Goal: Task Accomplishment & Management: Manage account settings

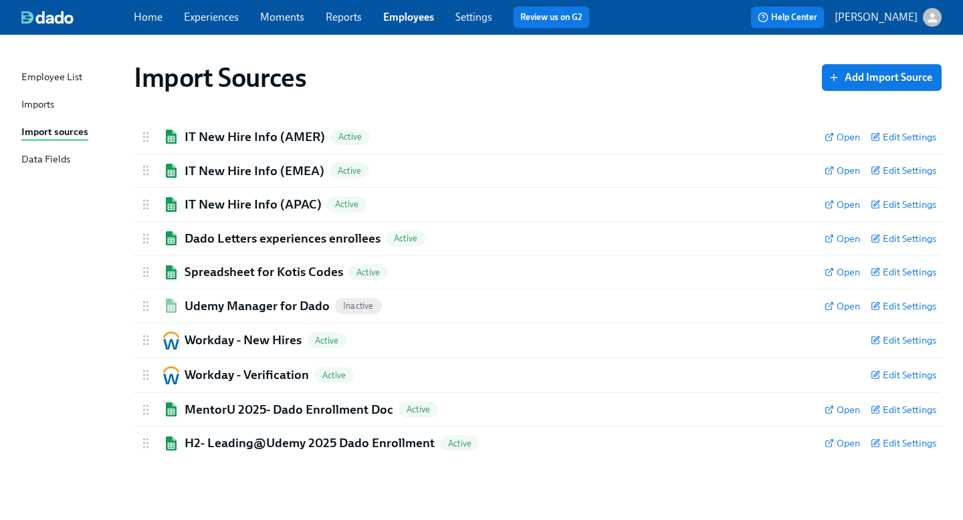
click at [217, 23] on span "Experiences" at bounding box center [211, 17] width 55 height 15
click at [209, 18] on link "Experiences" at bounding box center [211, 17] width 55 height 13
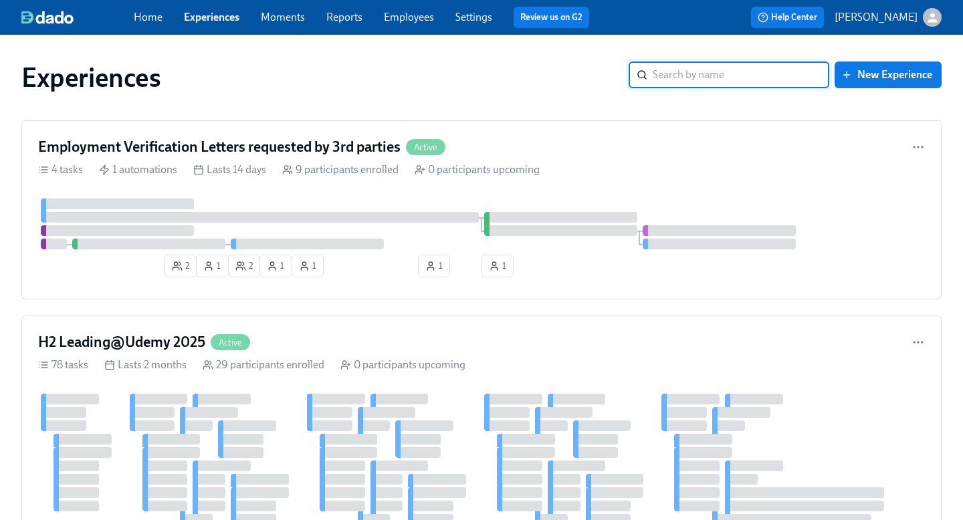
click at [696, 76] on input "search" at bounding box center [741, 75] width 177 height 27
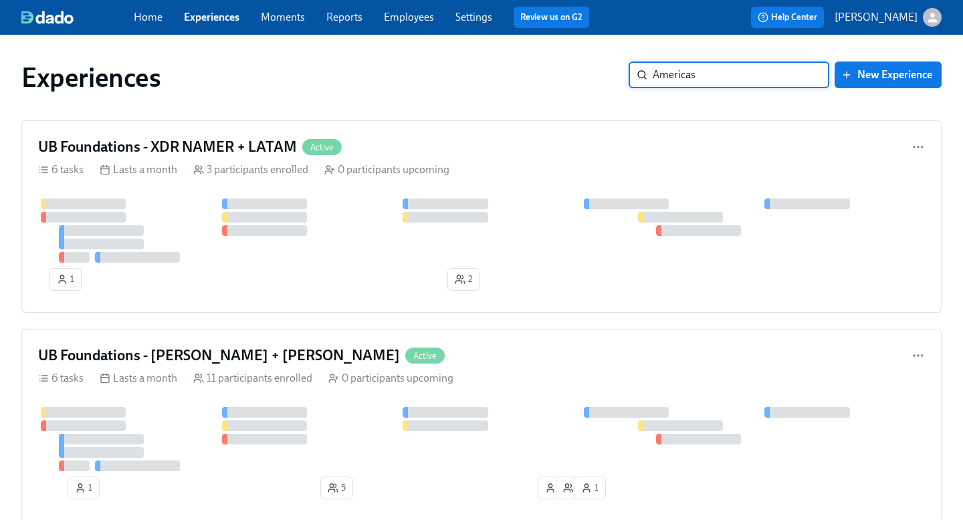
type input "Americas"
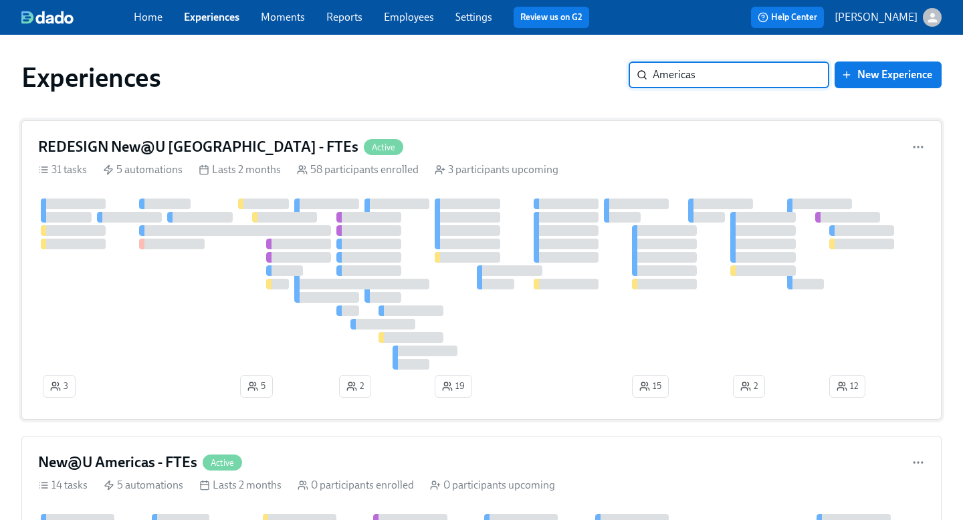
click at [215, 151] on h4 "REDESIGN New@U [GEOGRAPHIC_DATA] - FTEs" at bounding box center [198, 147] width 320 height 20
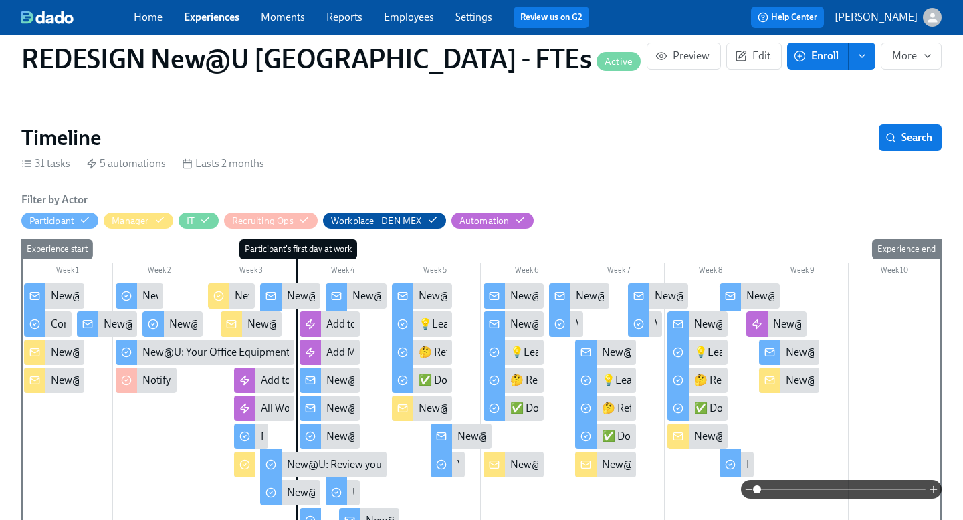
scroll to position [267, 0]
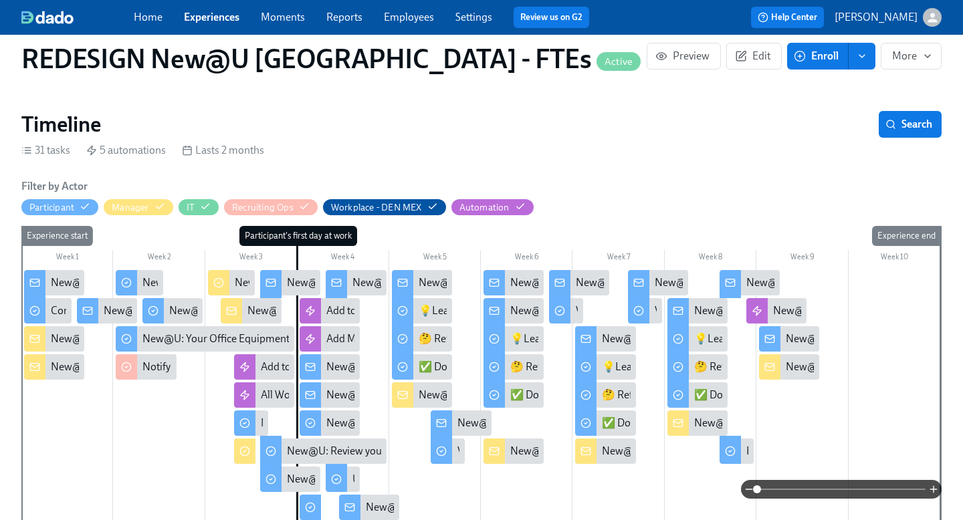
click at [56, 332] on div "New@U: Congratulations on your new hire! 👏" at bounding box center [158, 339] width 215 height 15
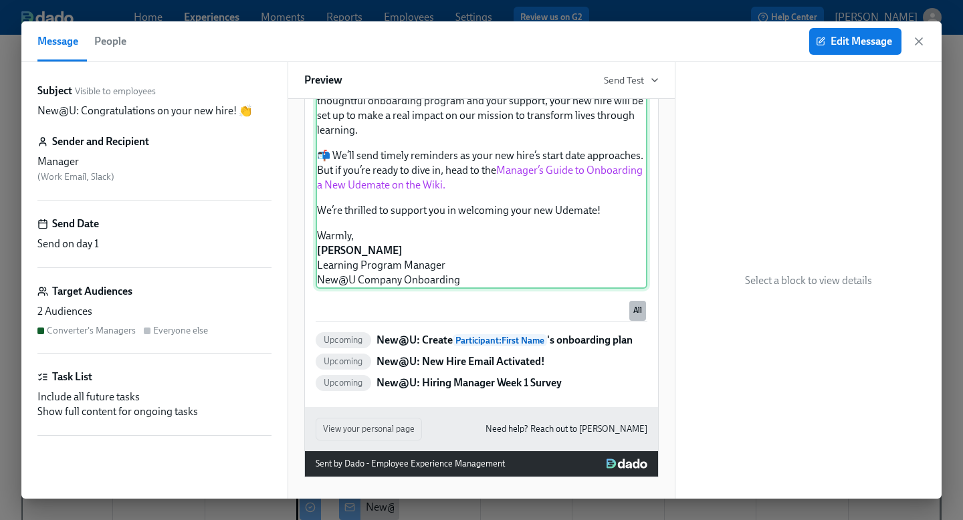
scroll to position [481, 0]
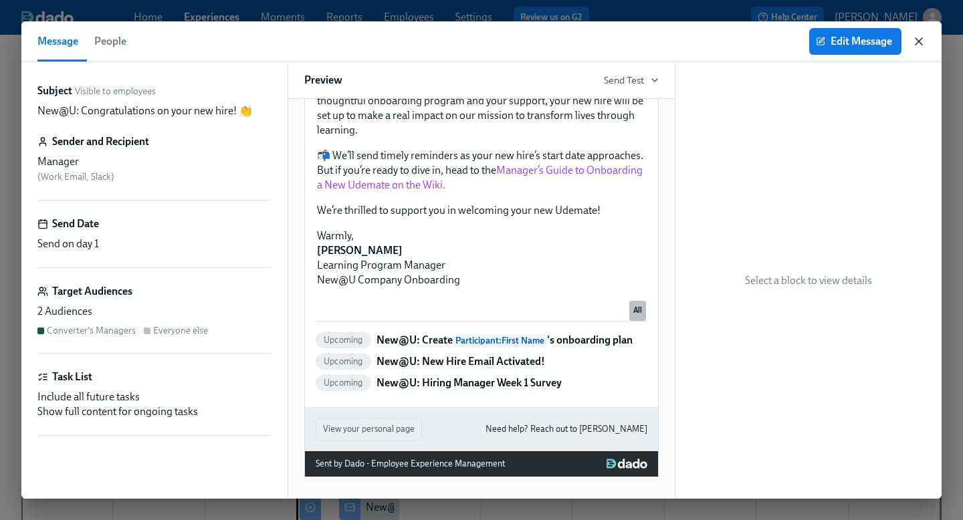
click at [925, 42] on icon "button" at bounding box center [918, 41] width 13 height 13
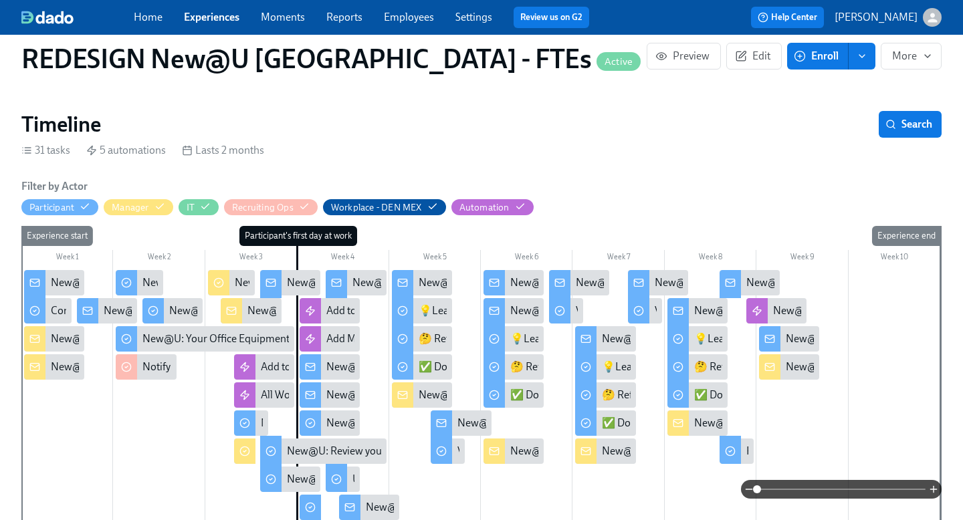
click at [67, 360] on div "New@U: New Hire IT Set Up" at bounding box center [116, 367] width 130 height 15
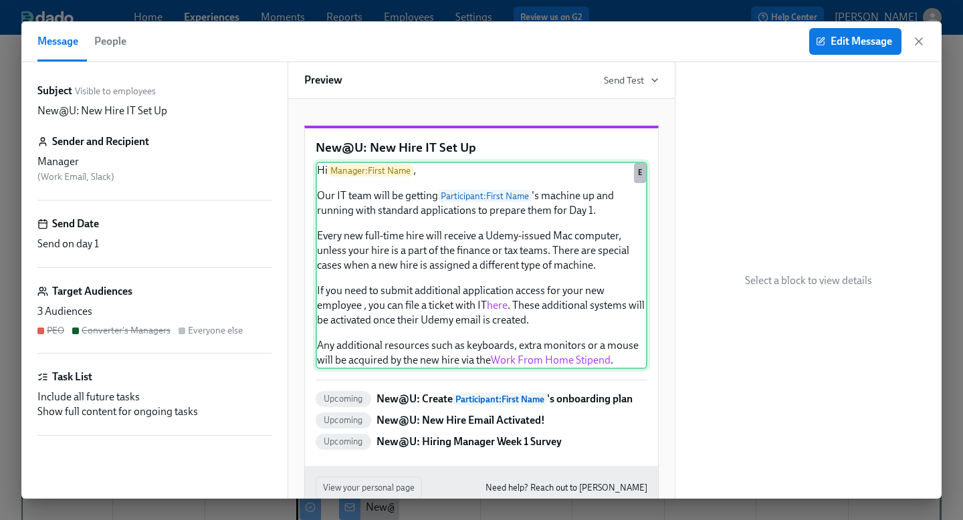
scroll to position [86, 0]
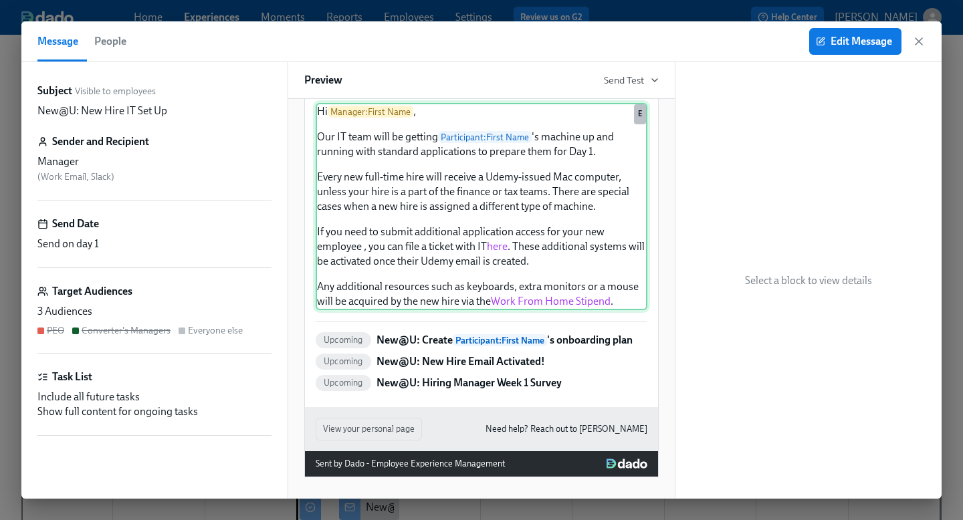
click at [546, 256] on div "Hi Manager : First Name , Our IT team will be getting Participant : First Name …" at bounding box center [482, 206] width 332 height 207
click at [830, 42] on span "Edit Message" at bounding box center [855, 41] width 74 height 13
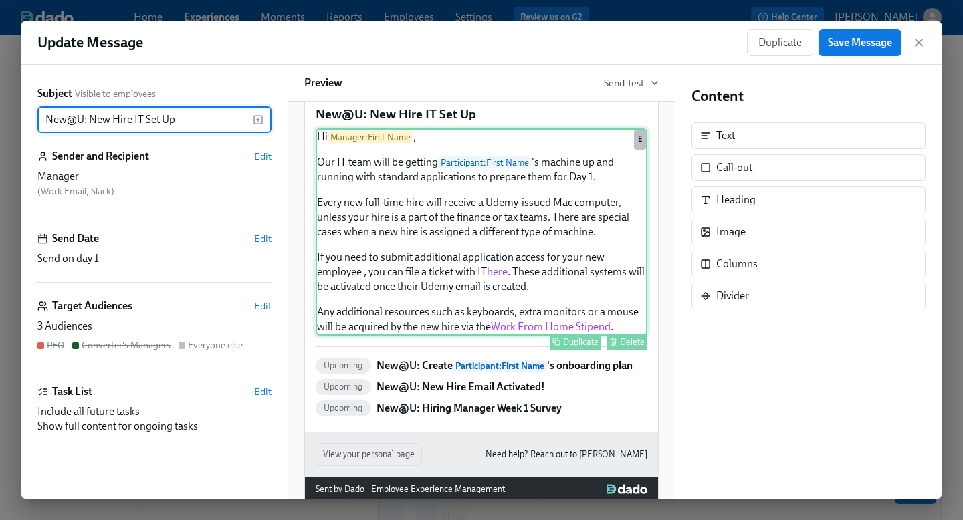
scroll to position [38, 0]
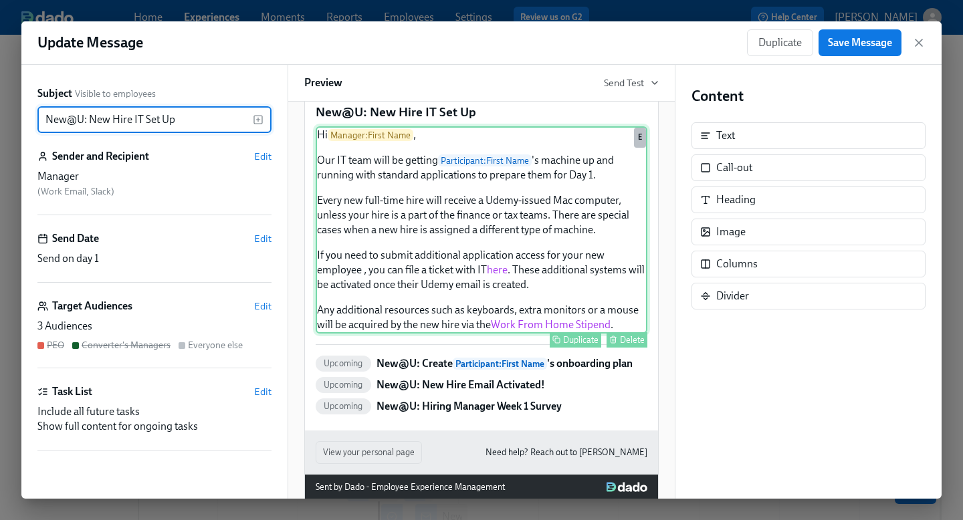
click at [480, 316] on div "Hi Manager : First Name , Our IT team will be getting Participant : First Name …" at bounding box center [482, 229] width 332 height 207
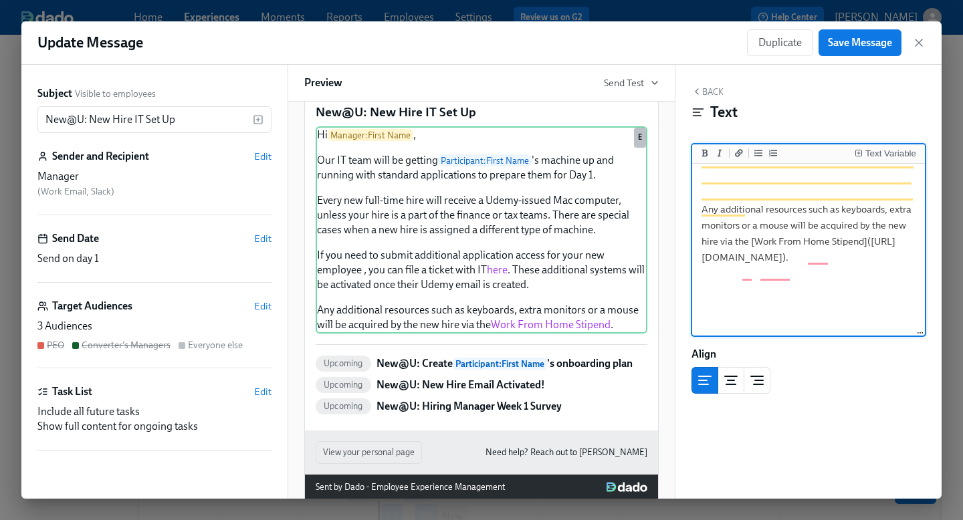
scroll to position [327, 0]
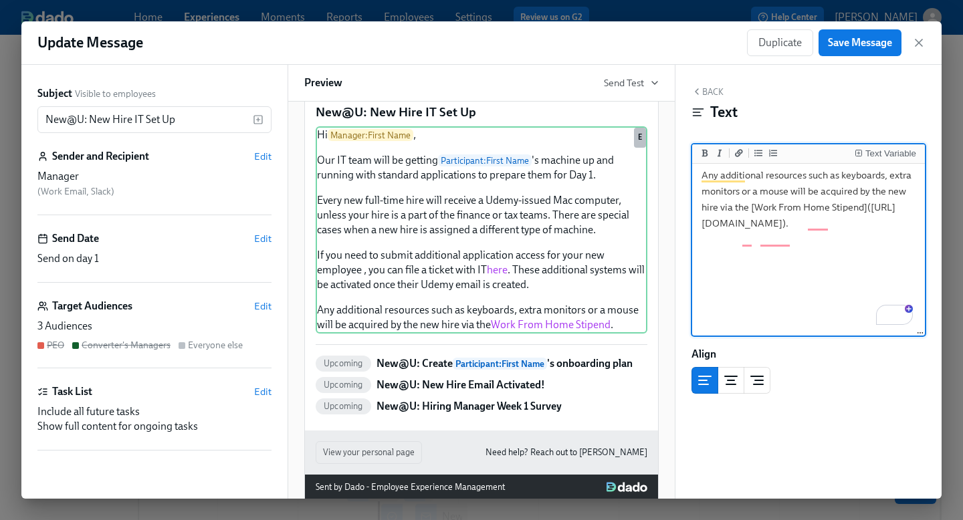
click at [787, 238] on textarea "Hi {{ manager.firstName }}, Our IT team will be getting {{ participant.firstNam…" at bounding box center [808, 39] width 227 height 399
drag, startPoint x: 809, startPoint y: 288, endPoint x: 703, endPoint y: 277, distance: 106.9
click at [703, 238] on textarea "Hi {{ manager.firstName }}, Our IT team will be getting {{ participant.firstNam…" at bounding box center [808, 39] width 227 height 399
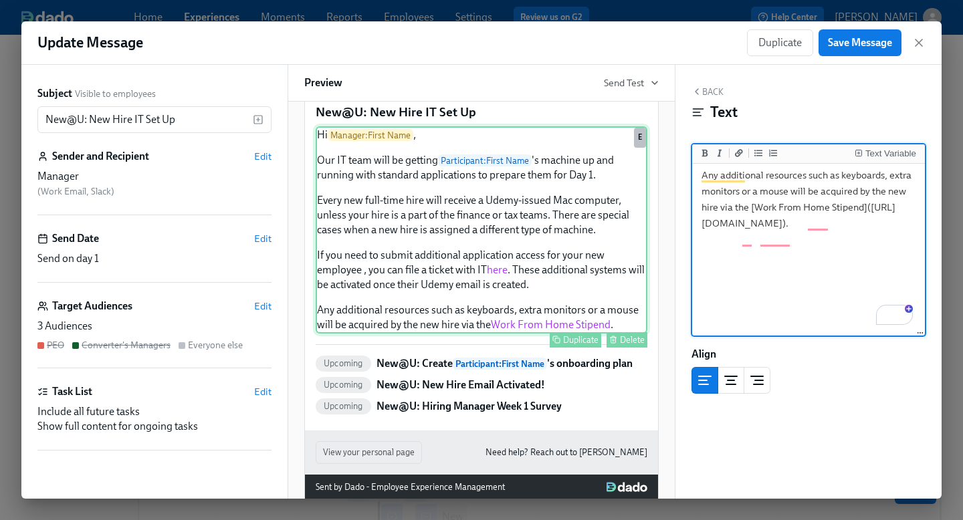
click at [477, 299] on div "Hi Manager : First Name , Our IT team will be getting Participant : First Name …" at bounding box center [482, 229] width 332 height 207
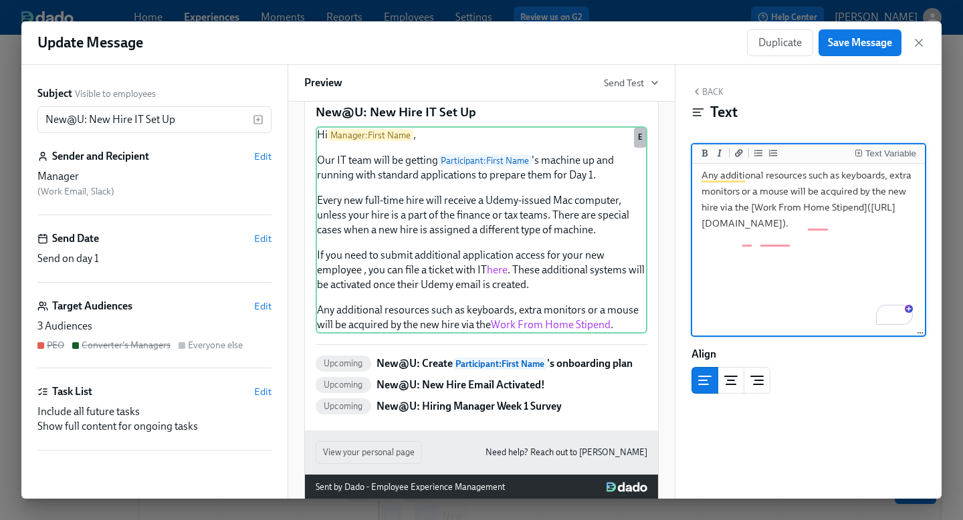
click at [828, 238] on textarea "Hi {{ manager.firstName }}, Our IT team will be getting {{ participant.firstNam…" at bounding box center [808, 39] width 227 height 399
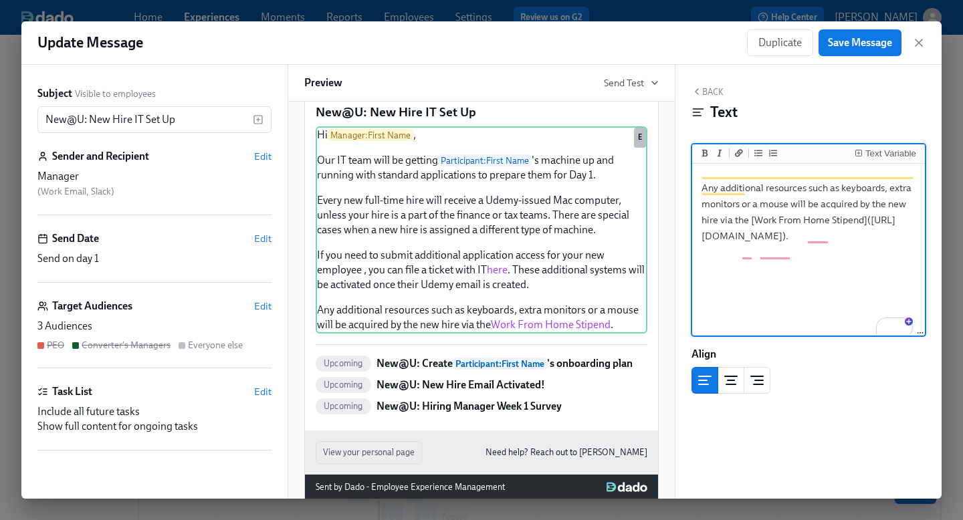
scroll to position [0, 0]
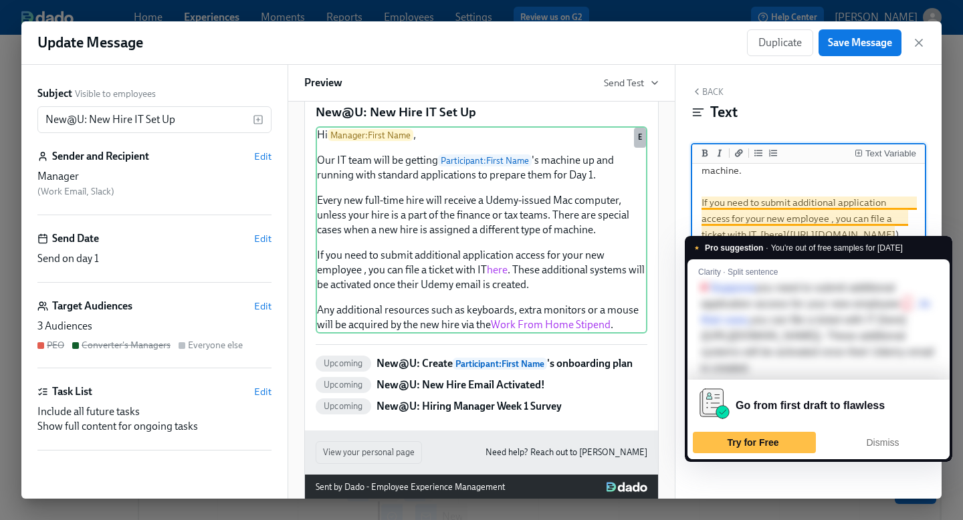
click at [778, 248] on span "You're out of free samples for [DATE]" at bounding box center [837, 247] width 132 height 13
drag, startPoint x: 830, startPoint y: 286, endPoint x: 745, endPoint y: 233, distance: 100.6
click at [745, 233] on textarea "Hi {{ manager.firstName }}, Our IT team will be getting {{ participant.firstNam…" at bounding box center [808, 178] width 227 height 399
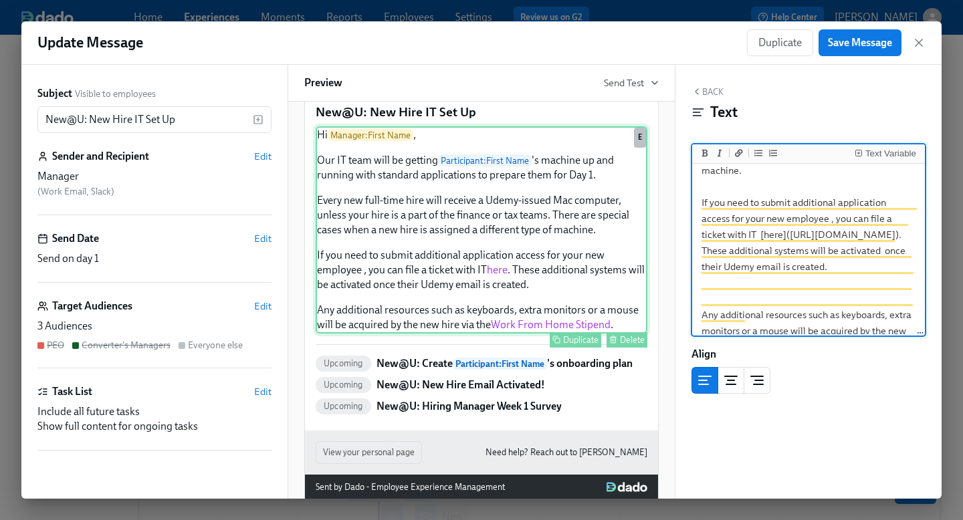
click at [580, 261] on div "Hi Manager : First Name , Our IT team will be getting Participant : First Name …" at bounding box center [482, 229] width 332 height 207
click at [445, 310] on div "Hi Manager : First Name , Our IT team will be getting Participant : First Name …" at bounding box center [482, 229] width 332 height 207
click at [387, 282] on div "Hi Manager : First Name , Our IT team will be getting Participant : First Name …" at bounding box center [482, 229] width 332 height 207
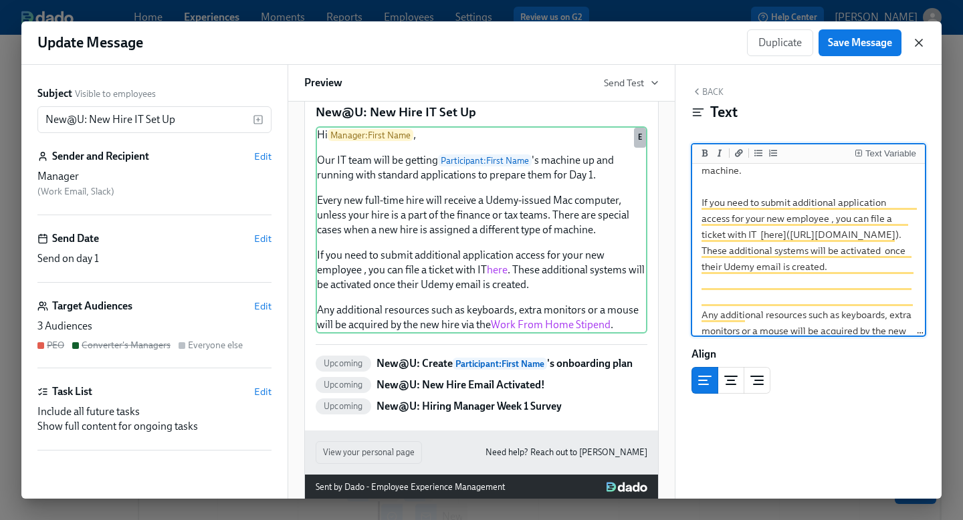
click at [918, 43] on icon "button" at bounding box center [918, 42] width 7 height 7
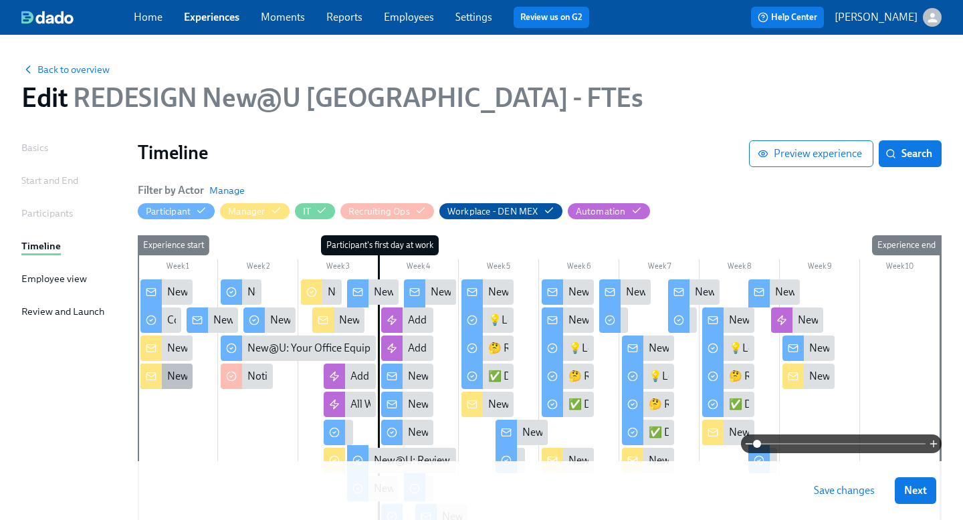
click at [171, 380] on div "New@U: New Hire IT Set Up" at bounding box center [232, 376] width 130 height 15
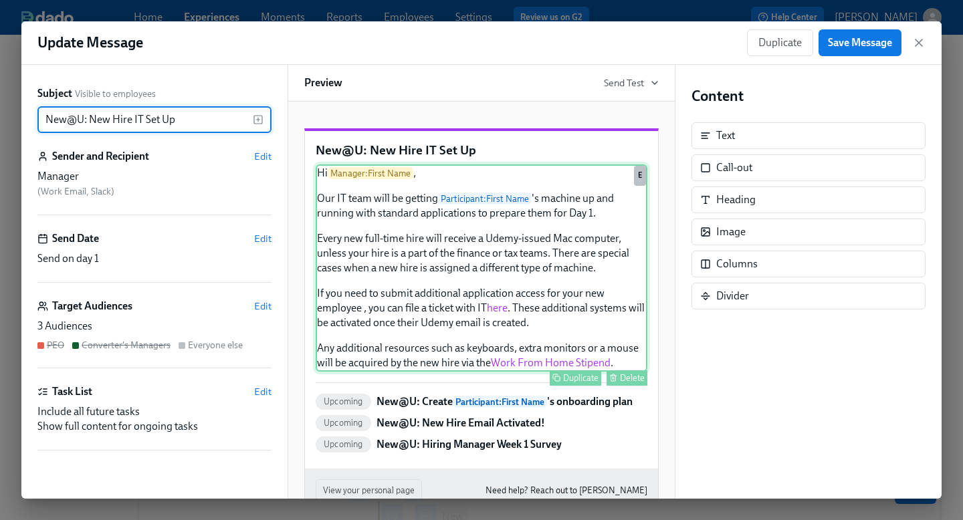
click at [512, 316] on div "Hi Manager : First Name , Our IT team will be getting Participant : First Name …" at bounding box center [482, 267] width 332 height 207
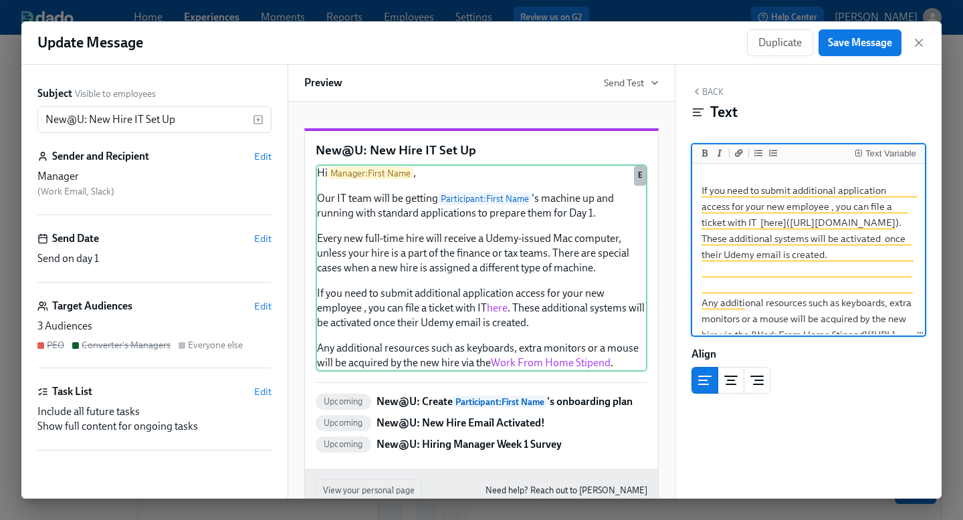
scroll to position [201, 0]
drag, startPoint x: 831, startPoint y: 270, endPoint x: 742, endPoint y: 226, distance: 99.3
click at [742, 226] on textarea "Hi {{ manager.firstName }}, Our IT team will be getting {{ participant.firstNam…" at bounding box center [808, 165] width 227 height 399
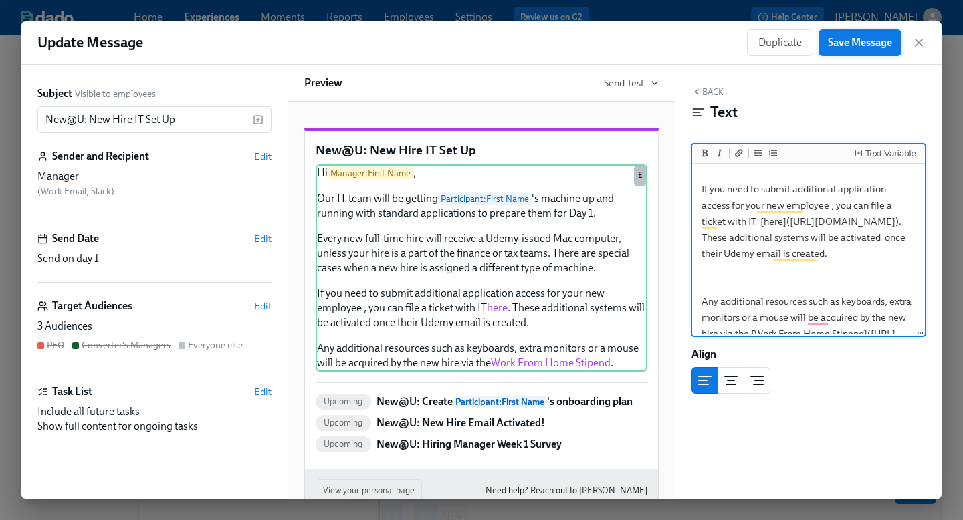
type textarea "Hi {{ manager.firstName }}, Our IT team will be getting {{ participant.firstNam…"
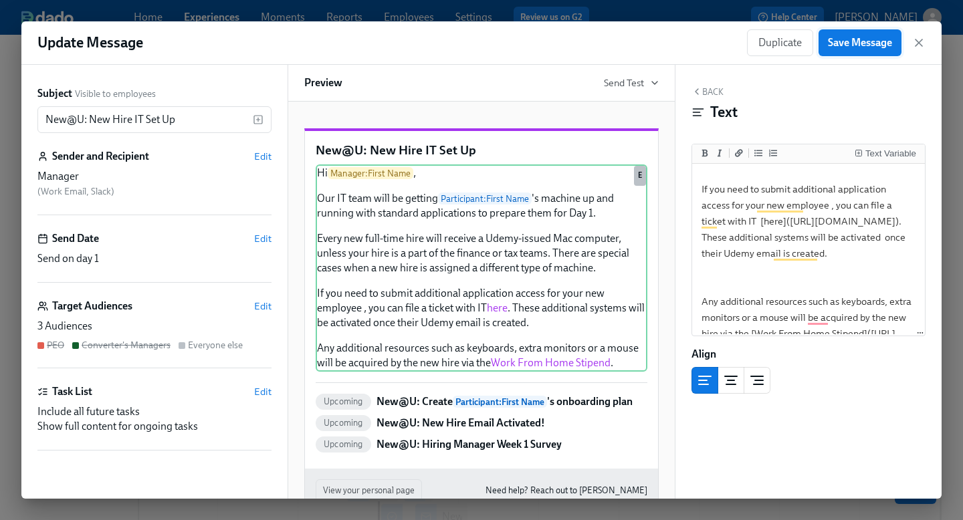
click at [855, 41] on span "Save Message" at bounding box center [860, 42] width 64 height 13
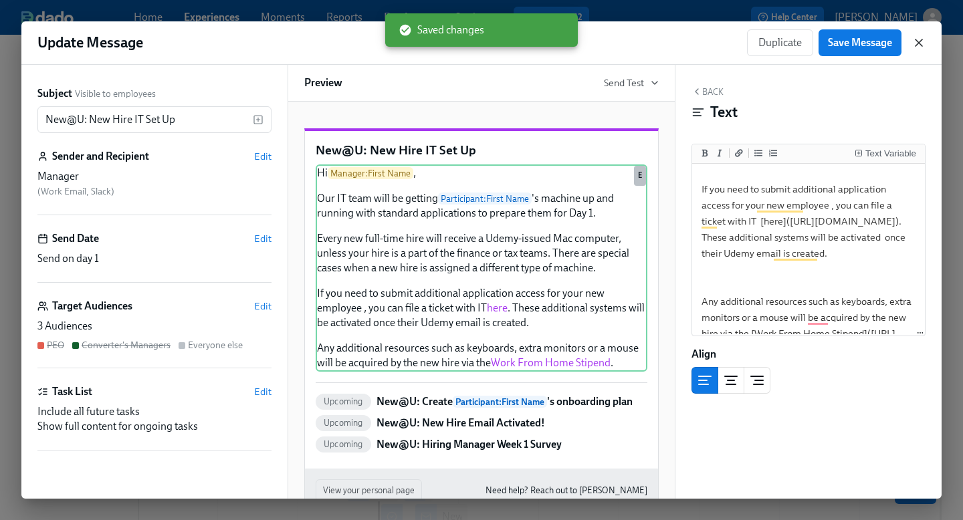
click at [921, 42] on icon "button" at bounding box center [918, 42] width 13 height 13
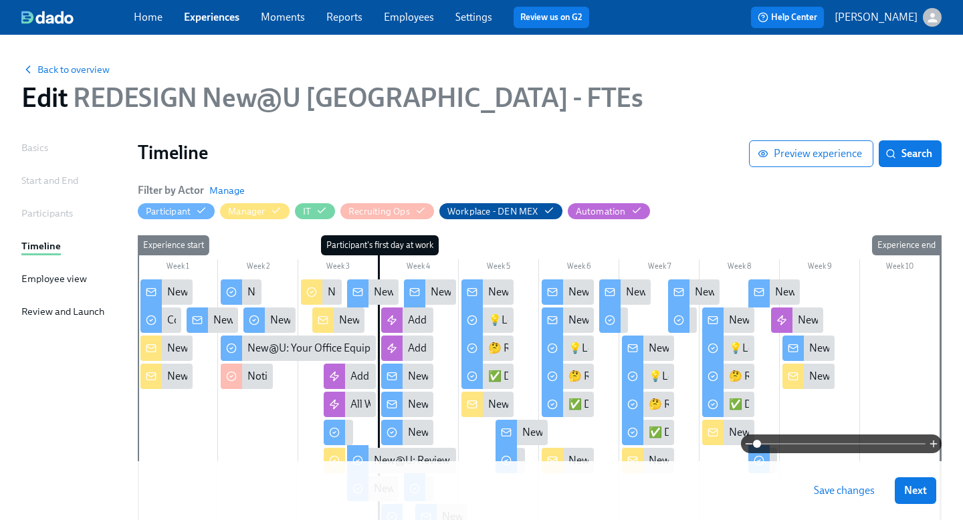
click at [838, 492] on span "Save changes" at bounding box center [844, 490] width 61 height 13
click at [218, 17] on link "Experiences" at bounding box center [211, 17] width 55 height 13
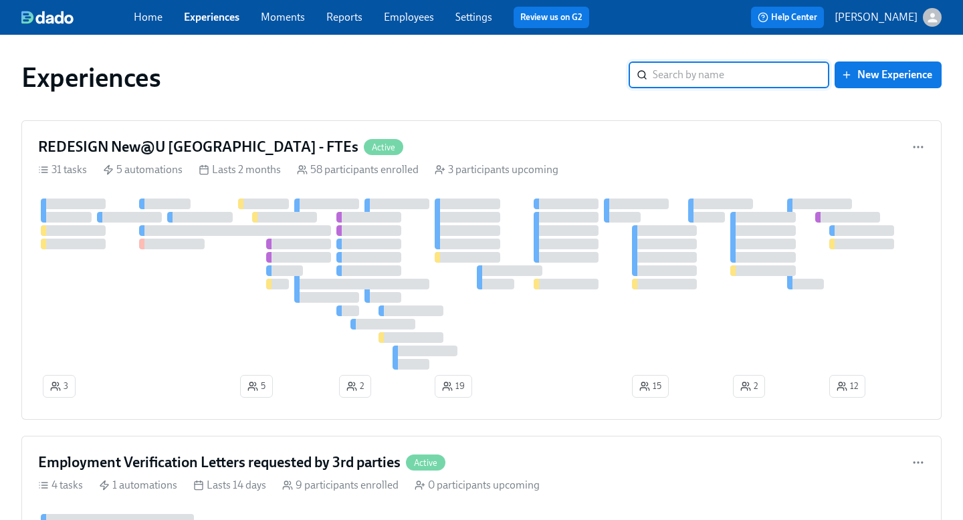
click at [677, 79] on input "search" at bounding box center [741, 75] width 177 height 27
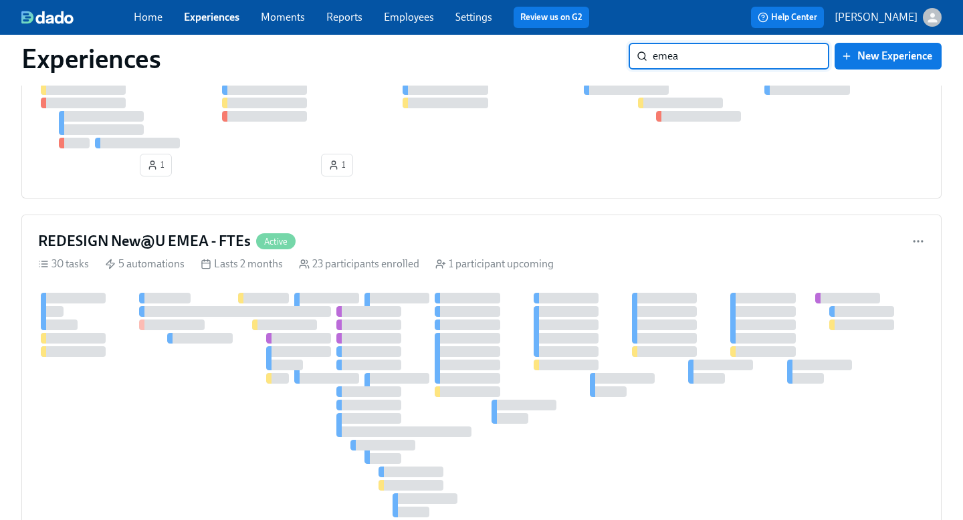
scroll to position [338, 0]
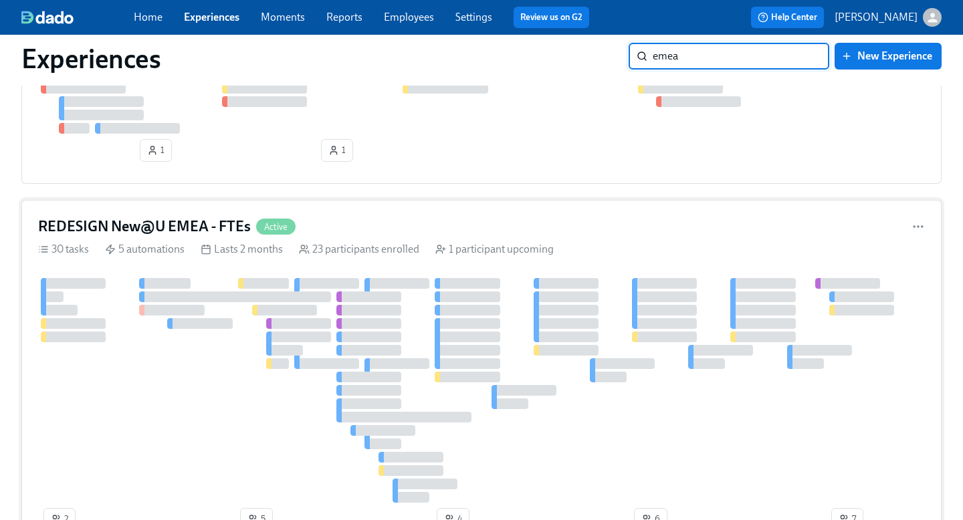
type input "emea"
click at [191, 228] on h4 "REDESIGN New@U EMEA - FTEs" at bounding box center [144, 227] width 213 height 20
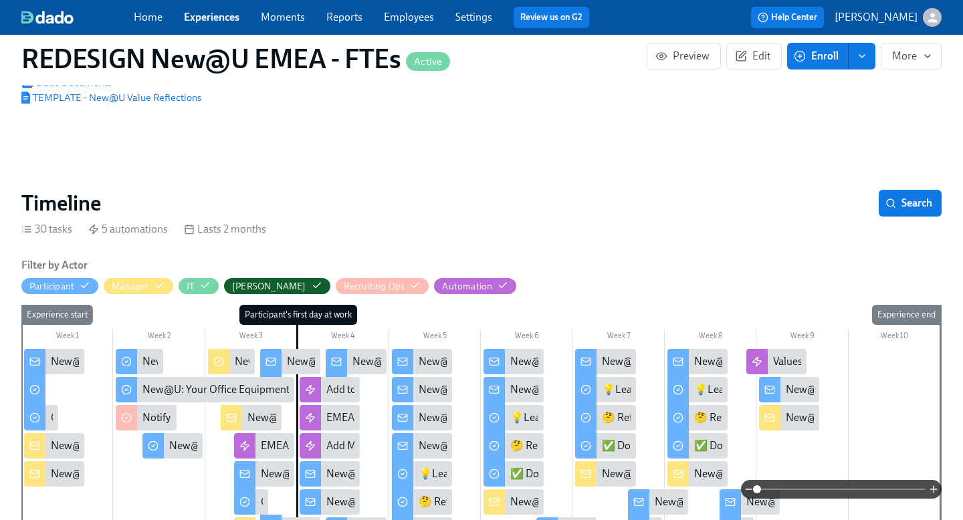
scroll to position [0, 8869]
click at [66, 461] on div "New@U: New Hire IT Set Up" at bounding box center [54, 473] width 60 height 25
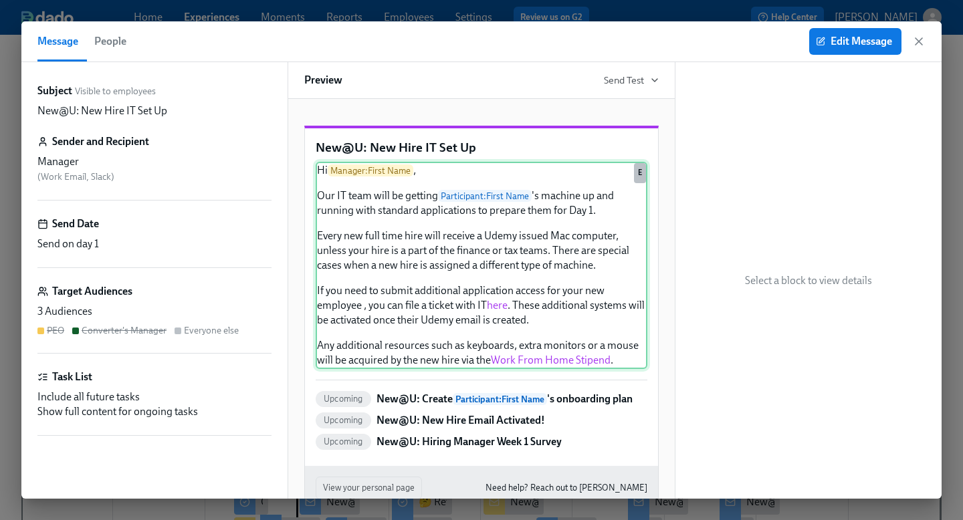
click at [560, 338] on div "Hi Manager : First Name , Our IT team will be getting Participant : First Name …" at bounding box center [482, 265] width 332 height 207
click at [572, 334] on div "Hi Manager : First Name , Our IT team will be getting Participant : First Name …" at bounding box center [482, 265] width 332 height 207
click at [854, 50] on button "Edit Message" at bounding box center [855, 41] width 92 height 27
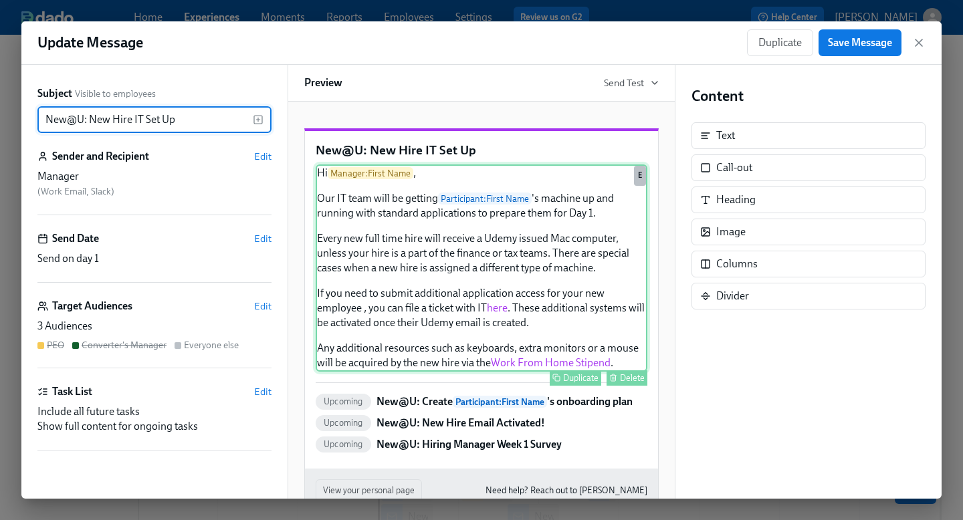
click at [506, 328] on div "Hi Manager : First Name , Our IT team will be getting Participant : First Name …" at bounding box center [482, 267] width 332 height 207
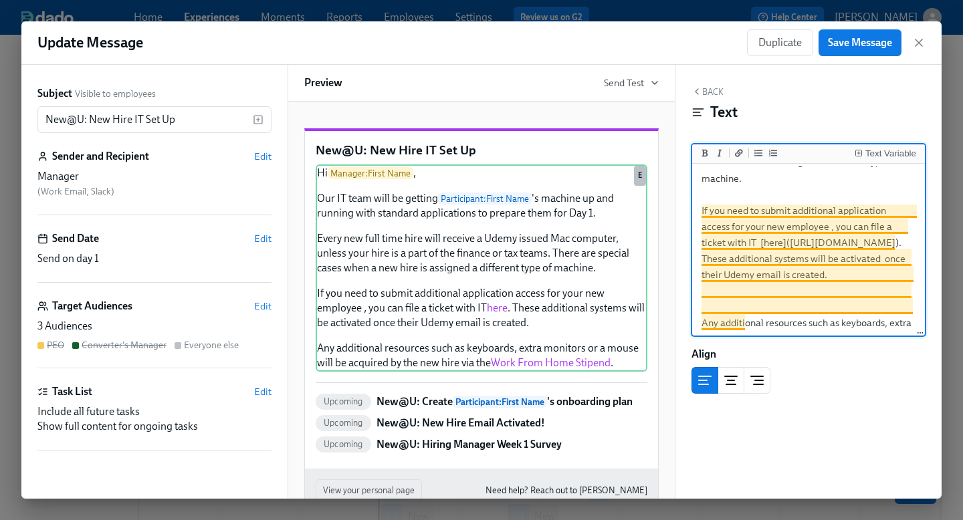
scroll to position [179, 0]
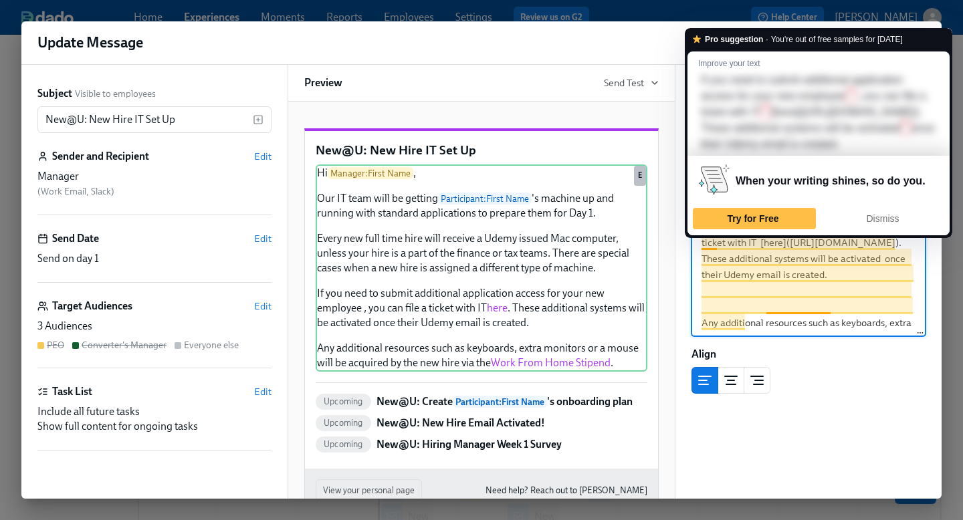
click at [822, 321] on textarea "Hi {{ manager.firstName }}, Our IT team will be getting {{ participant.firstNam…" at bounding box center [808, 186] width 227 height 399
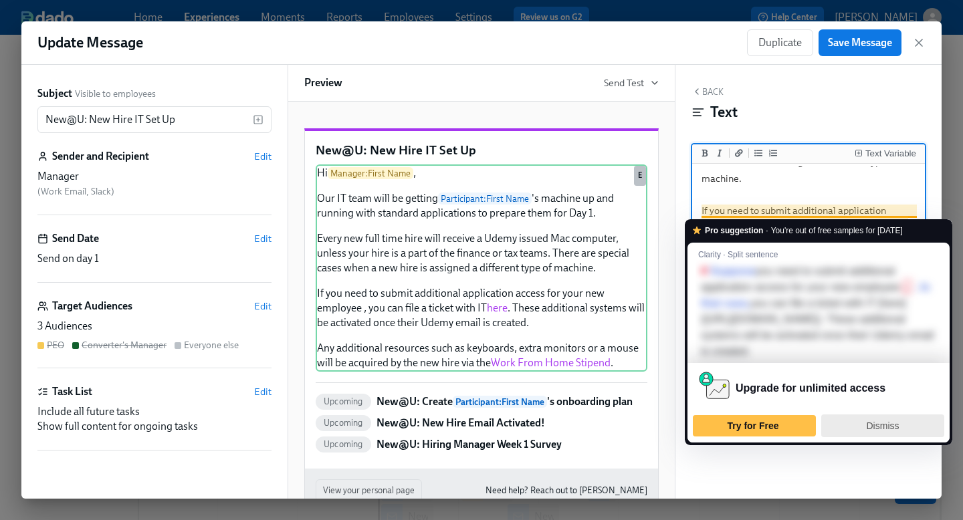
click at [869, 431] on span "Dismiss" at bounding box center [883, 426] width 33 height 11
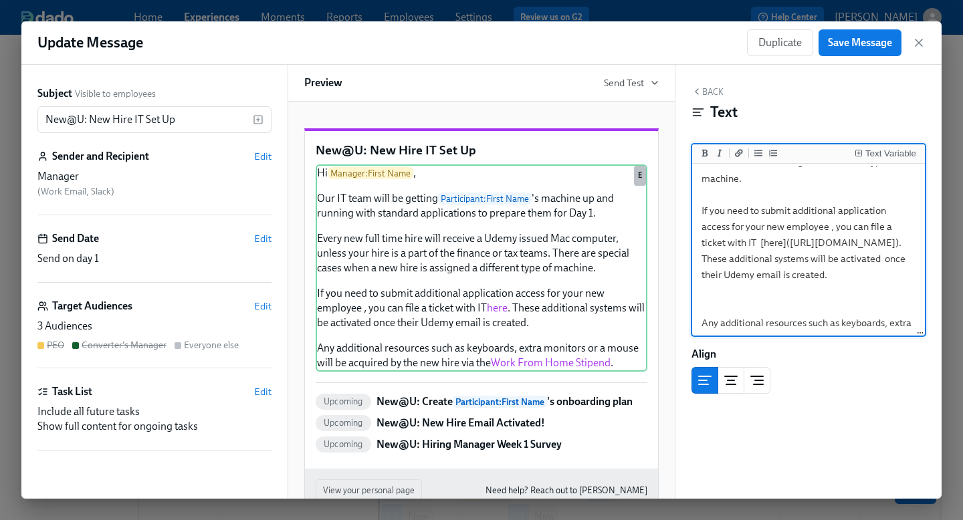
drag, startPoint x: 832, startPoint y: 290, endPoint x: 744, endPoint y: 246, distance: 98.7
click at [744, 246] on textarea "Hi {{ manager.firstName }}, Our IT team will be getting {{ participant.firstNam…" at bounding box center [808, 186] width 227 height 399
type textarea "Hi {{ manager.firstName }}, Our IT team will be getting {{ participant.firstNam…"
click at [854, 41] on span "Save Message" at bounding box center [860, 42] width 64 height 13
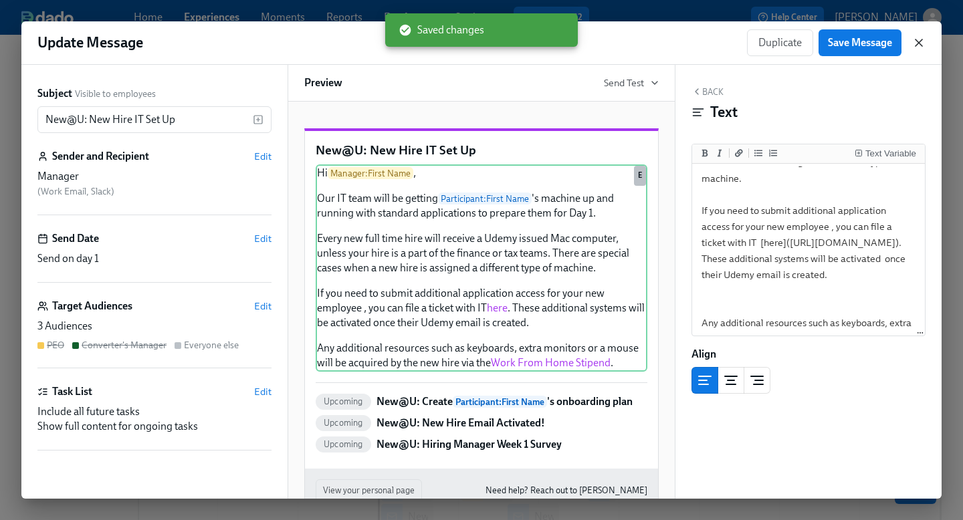
click at [914, 44] on icon "button" at bounding box center [918, 42] width 13 height 13
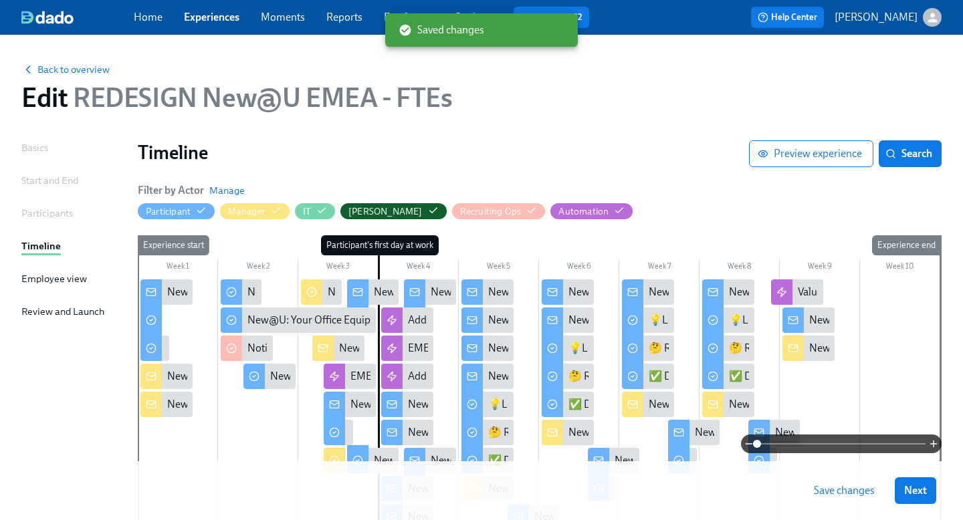
click at [828, 490] on span "Save changes" at bounding box center [844, 490] width 61 height 13
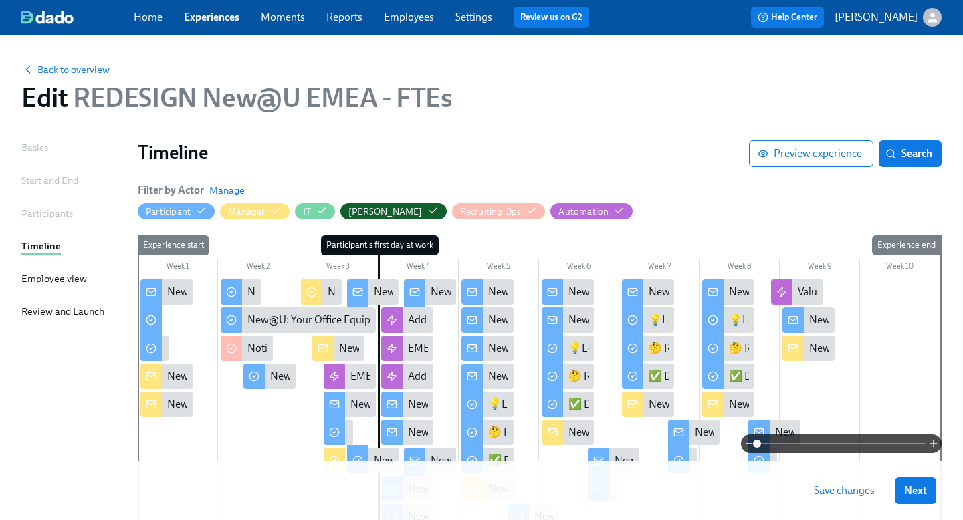
click at [180, 21] on div "Home Experiences Moments Reports Employees Settings Review us on G2" at bounding box center [367, 17] width 466 height 21
click at [198, 20] on link "Experiences" at bounding box center [211, 17] width 55 height 13
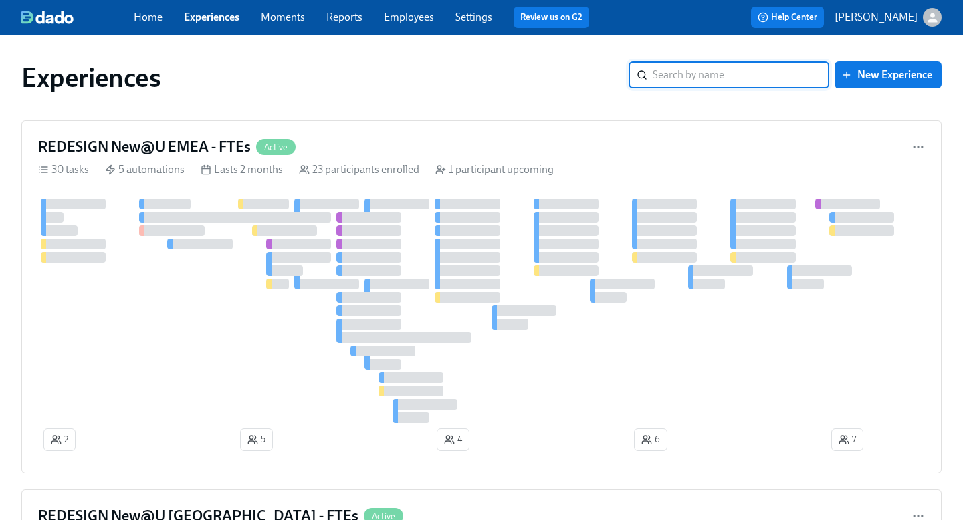
click at [663, 74] on input "search" at bounding box center [741, 75] width 177 height 27
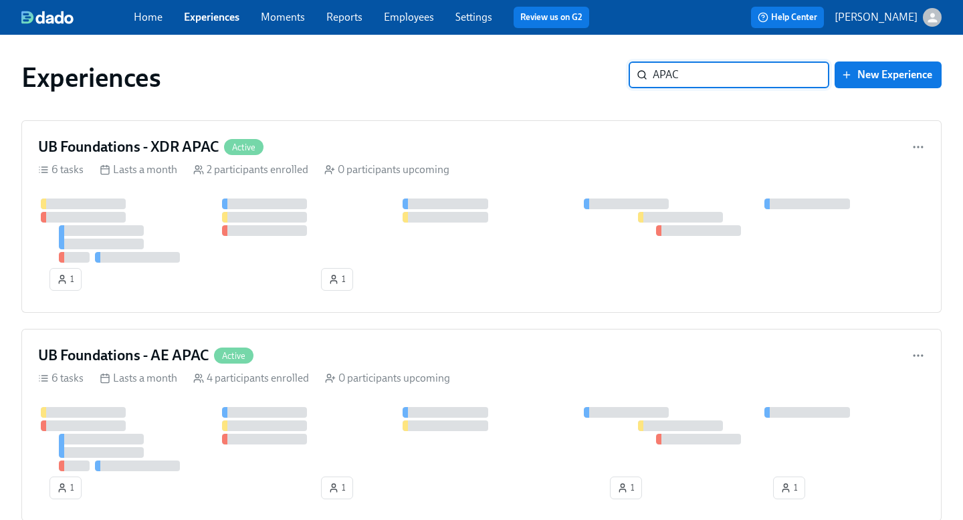
type input "APAC"
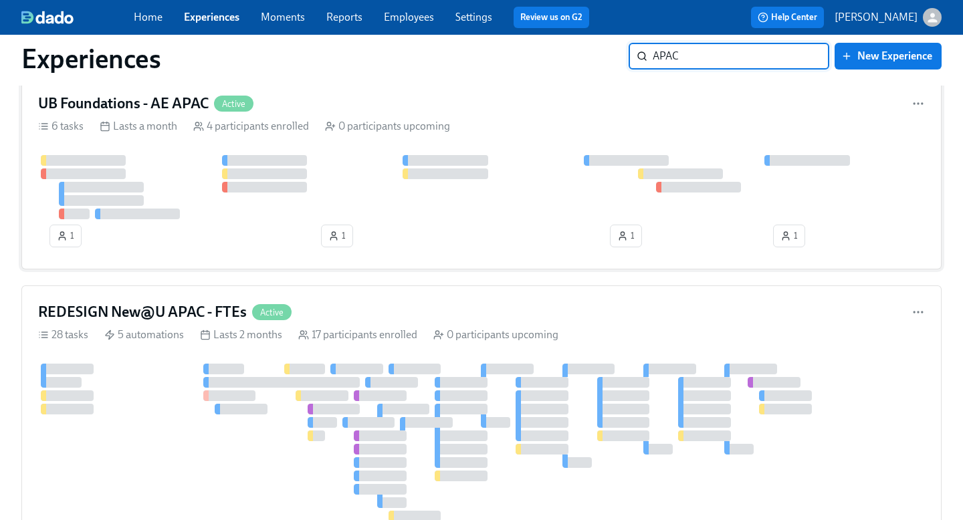
scroll to position [254, 0]
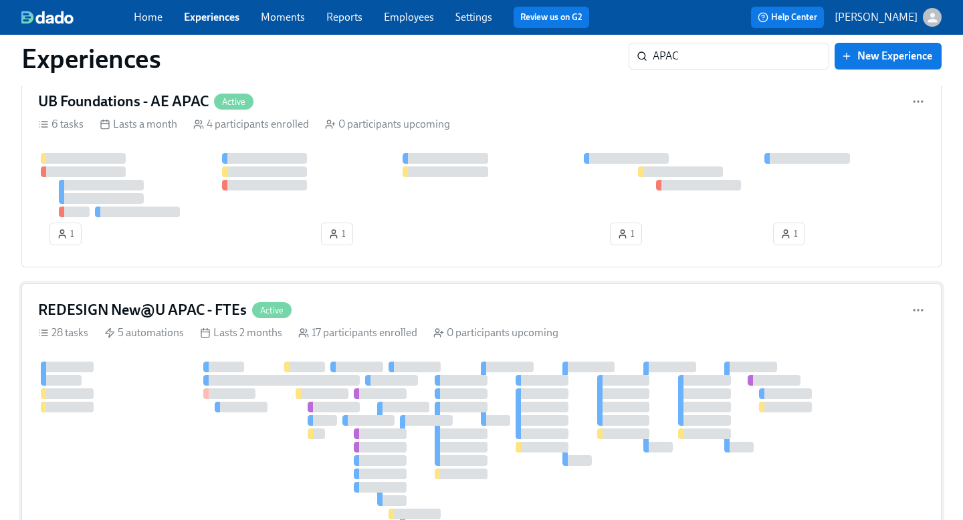
click at [173, 306] on h4 "REDESIGN New@U APAC - FTEs" at bounding box center [142, 310] width 209 height 20
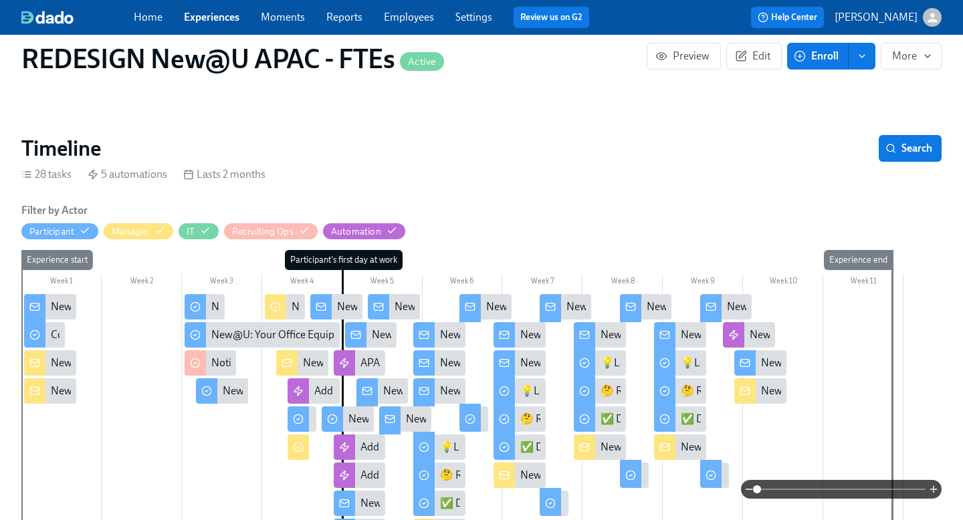
scroll to position [0, 11404]
click at [60, 384] on div "New@U: New Hire IT Set Up" at bounding box center [116, 391] width 130 height 15
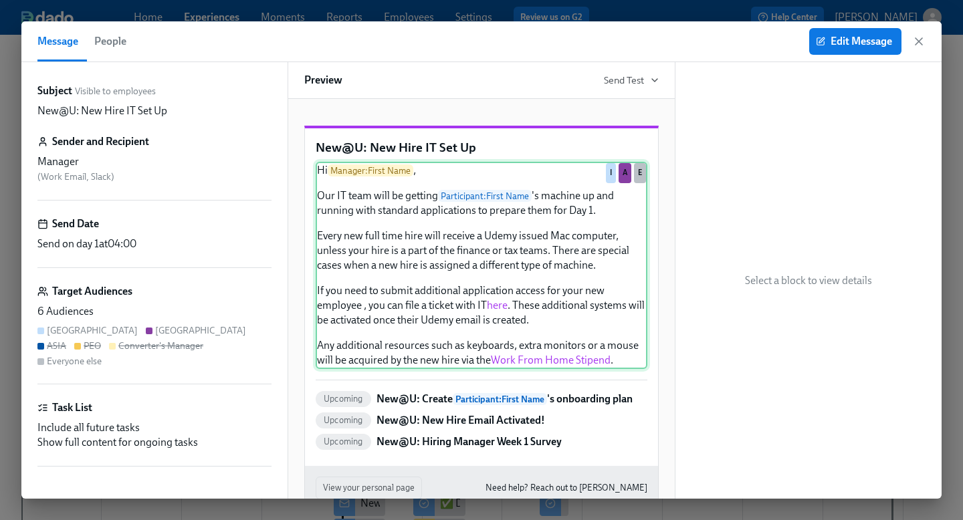
click at [538, 313] on div "Hi Manager : First Name , Our IT team will be getting Participant : First Name …" at bounding box center [482, 265] width 332 height 207
click at [850, 44] on span "Edit Message" at bounding box center [855, 41] width 74 height 13
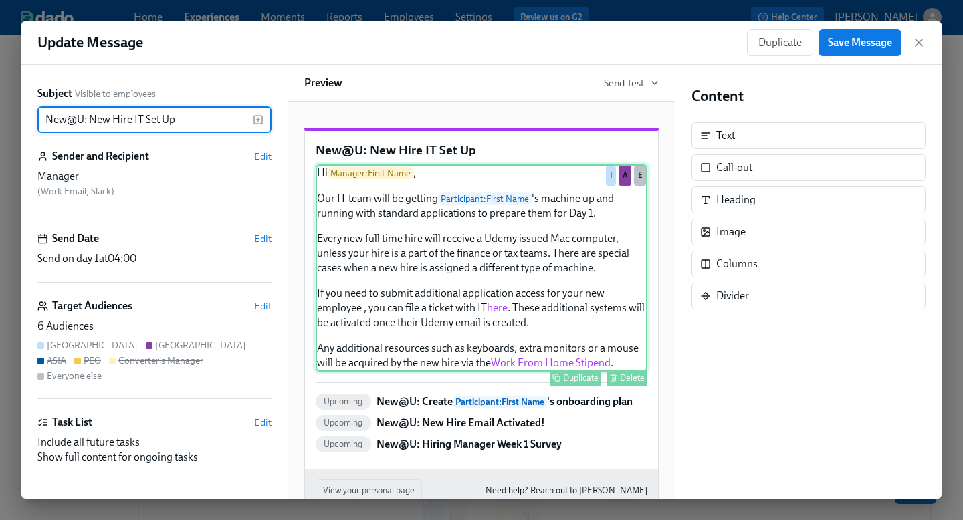
click at [467, 315] on div "Hi Manager : First Name , Our IT team will be getting Participant : First Name …" at bounding box center [482, 267] width 332 height 207
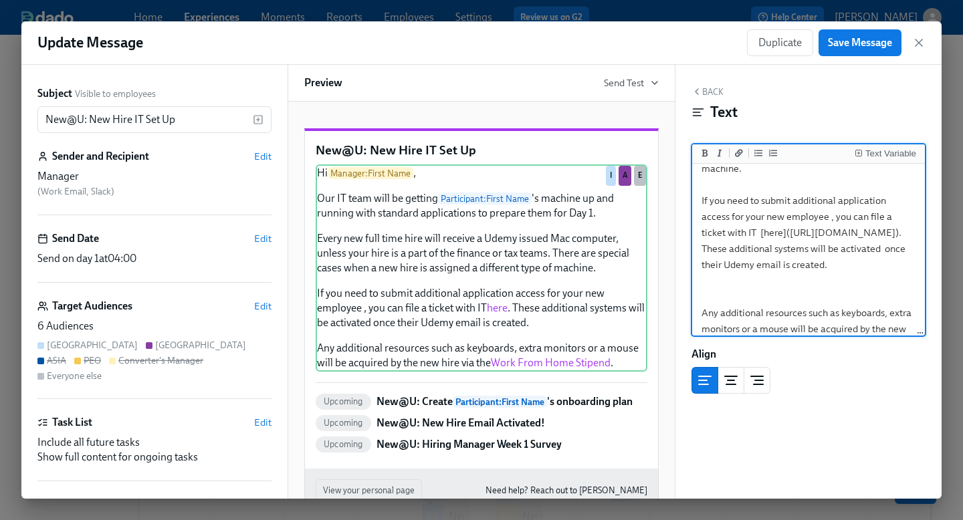
scroll to position [189, 0]
drag, startPoint x: 832, startPoint y: 282, endPoint x: 742, endPoint y: 239, distance: 100.2
click at [742, 239] on textarea "Hi {{ manager.firstName }}, Our IT team will be getting {{ participant.firstNam…" at bounding box center [808, 176] width 227 height 399
type textarea "Hi {{ manager.firstName }}, Our IT team will be getting {{ participant.firstNam…"
click at [850, 43] on span "Save Message" at bounding box center [860, 42] width 64 height 13
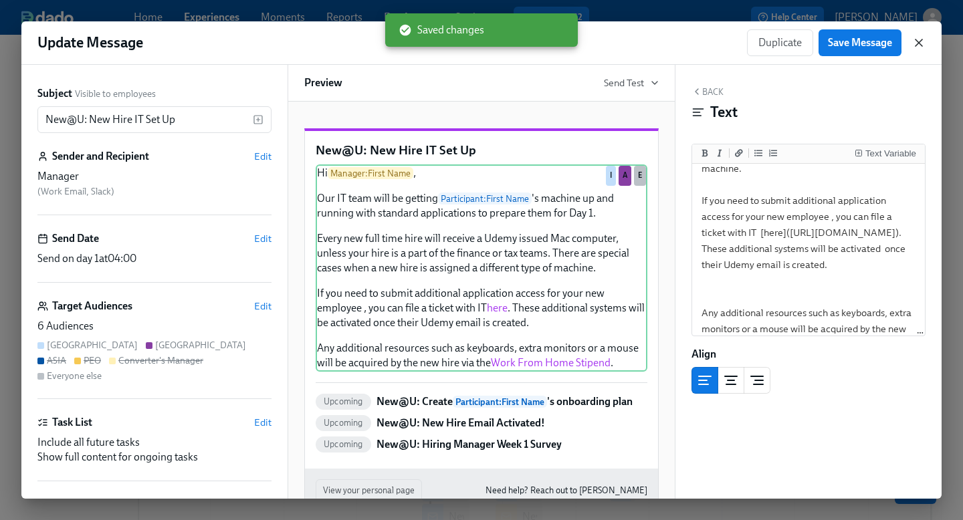
click at [921, 41] on icon "button" at bounding box center [918, 42] width 7 height 7
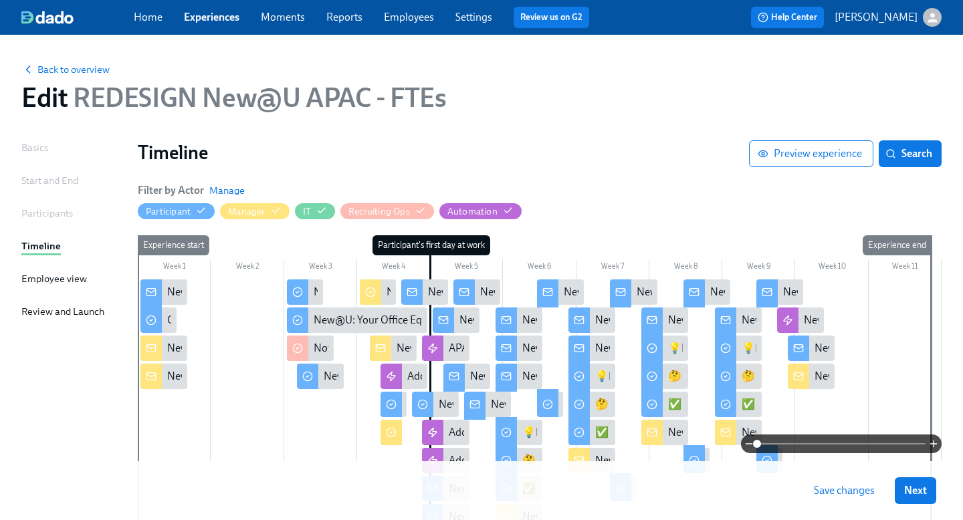
click at [821, 489] on span "Save changes" at bounding box center [844, 490] width 61 height 13
click at [223, 18] on link "Experiences" at bounding box center [211, 17] width 55 height 13
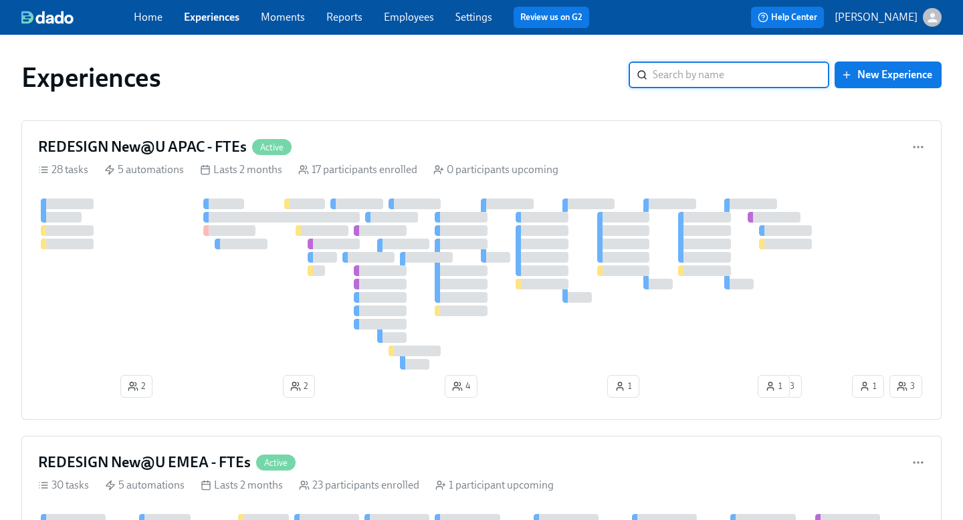
click at [716, 76] on input "search" at bounding box center [741, 75] width 177 height 27
click at [810, 73] on input "e" at bounding box center [741, 75] width 177 height 27
click at [690, 79] on input "e" at bounding box center [741, 75] width 177 height 27
click at [659, 74] on input "e" at bounding box center [741, 75] width 177 height 27
click at [790, 82] on input "e" at bounding box center [741, 75] width 177 height 27
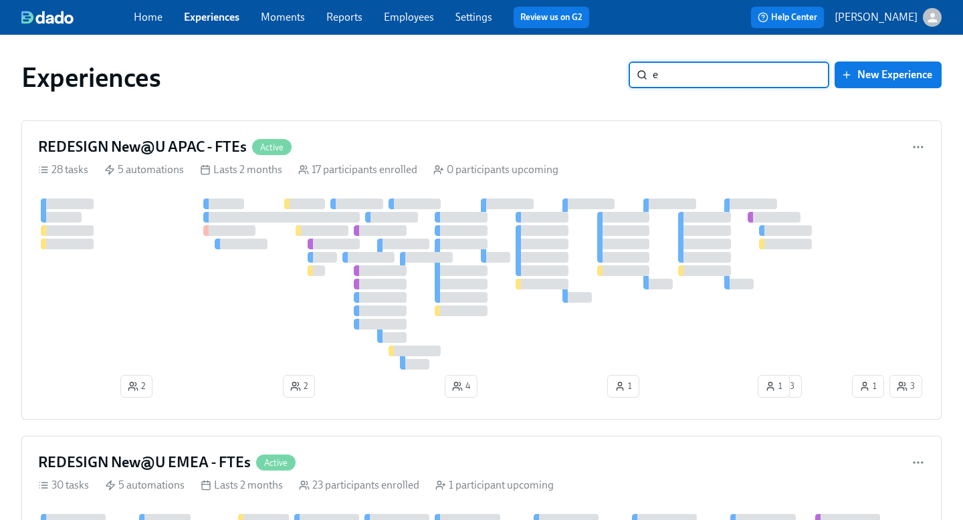
click at [777, 76] on input "e" at bounding box center [741, 75] width 177 height 27
type input "e"
click at [685, 80] on input "e" at bounding box center [741, 75] width 177 height 27
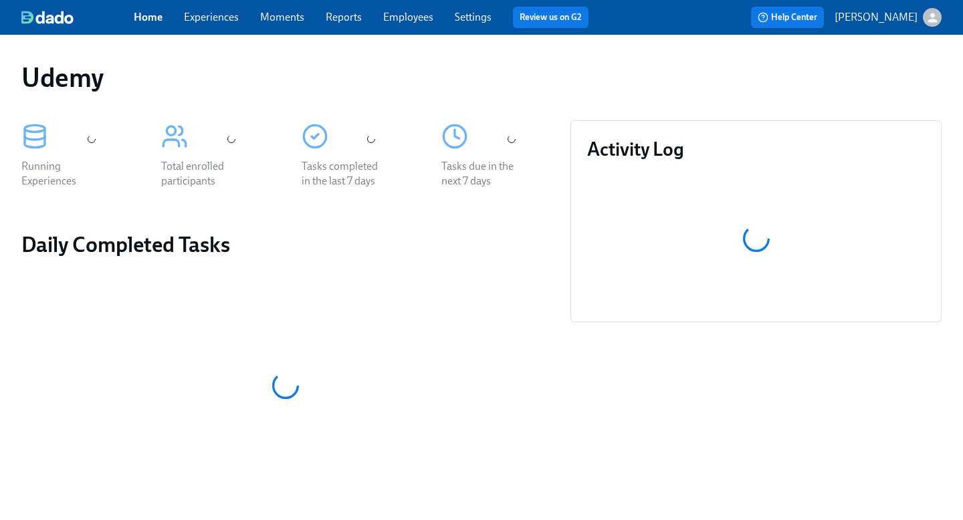
click at [285, 22] on link "Moments" at bounding box center [282, 17] width 44 height 13
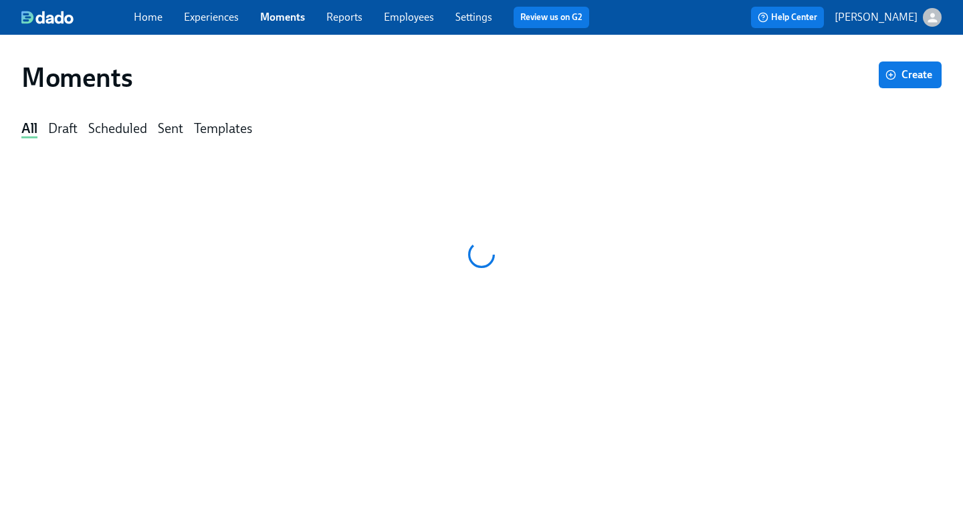
click at [218, 21] on link "Experiences" at bounding box center [211, 17] width 55 height 13
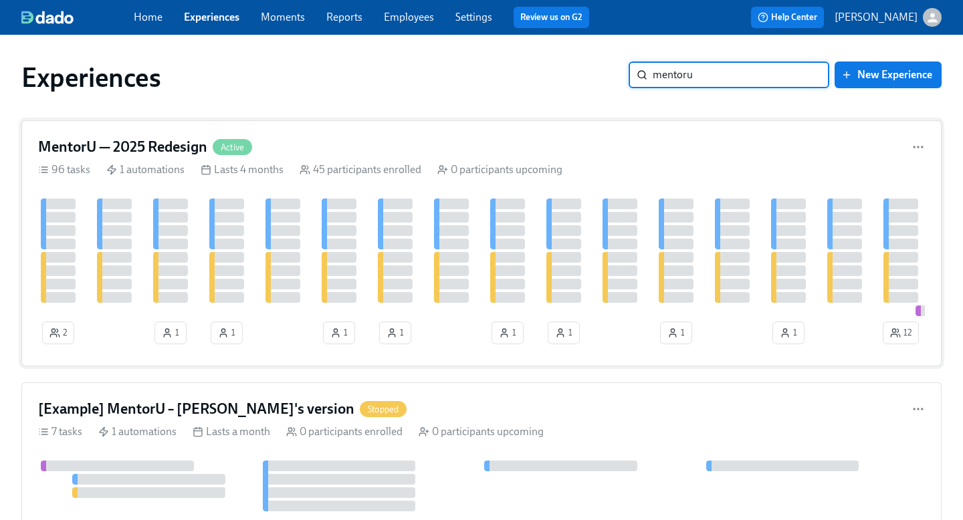
type input "mentoru"
click at [132, 148] on h4 "MentorU — 2025 Redesign" at bounding box center [122, 147] width 169 height 20
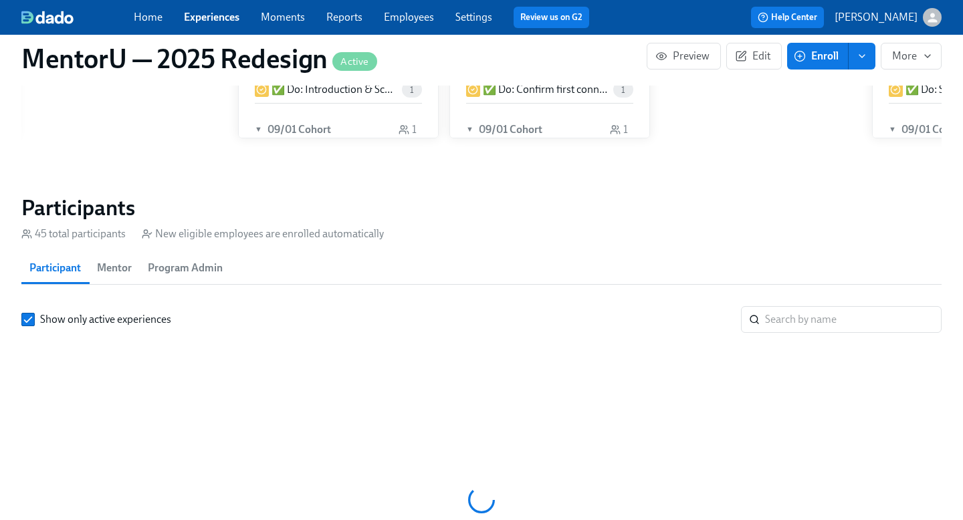
scroll to position [1075, 0]
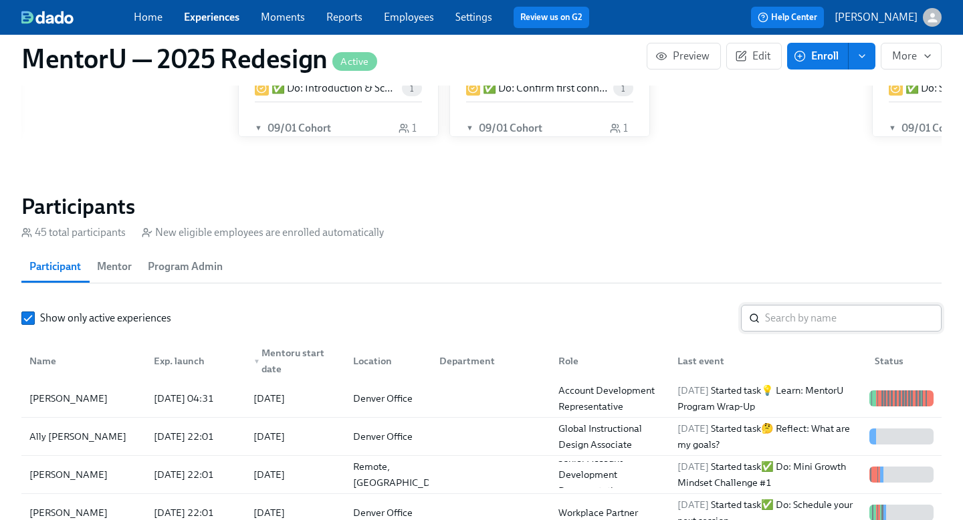
click at [840, 317] on input "search" at bounding box center [853, 318] width 177 height 27
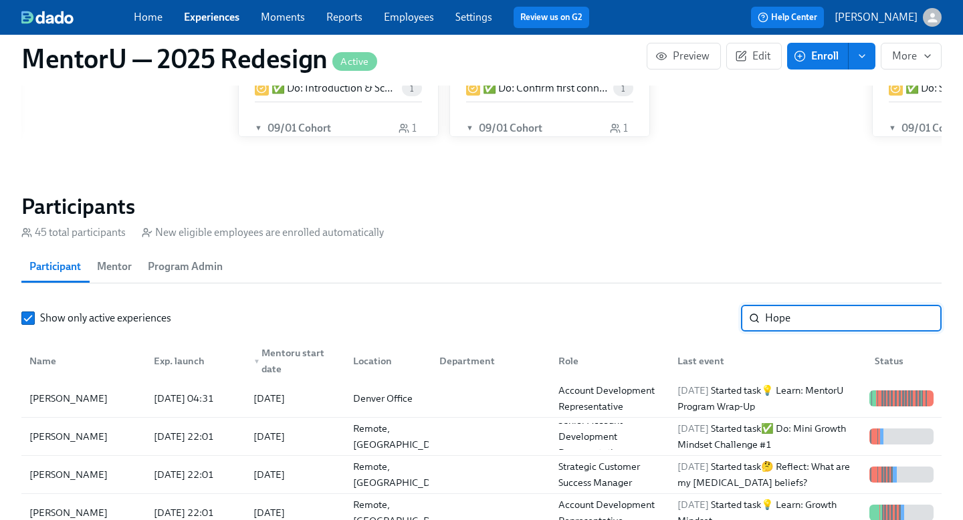
type input "Hope"
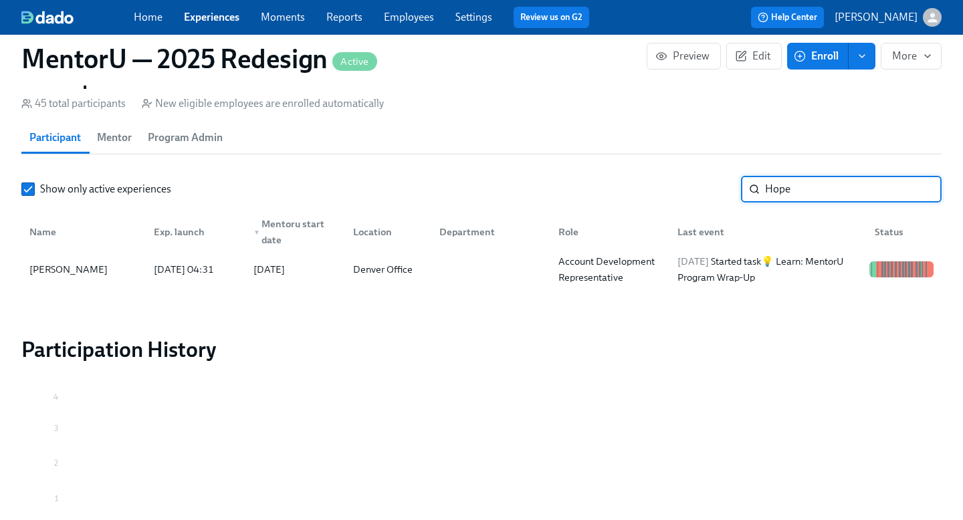
scroll to position [1233, 0]
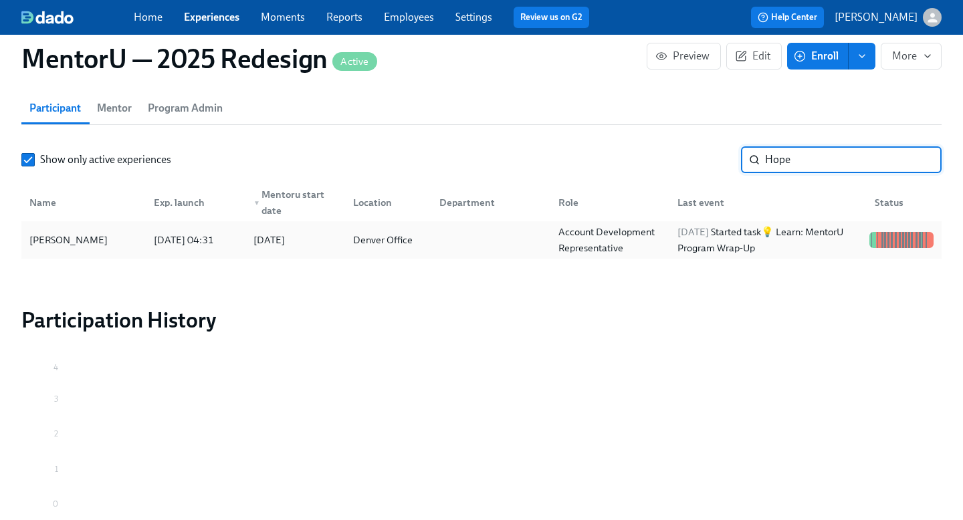
click at [62, 238] on div "Hope Voelkel" at bounding box center [68, 240] width 89 height 16
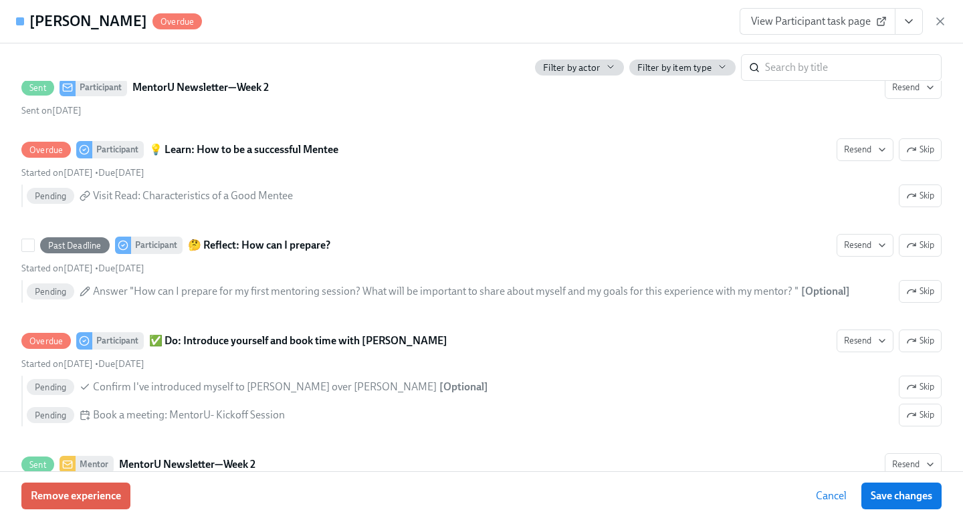
scroll to position [1379, 0]
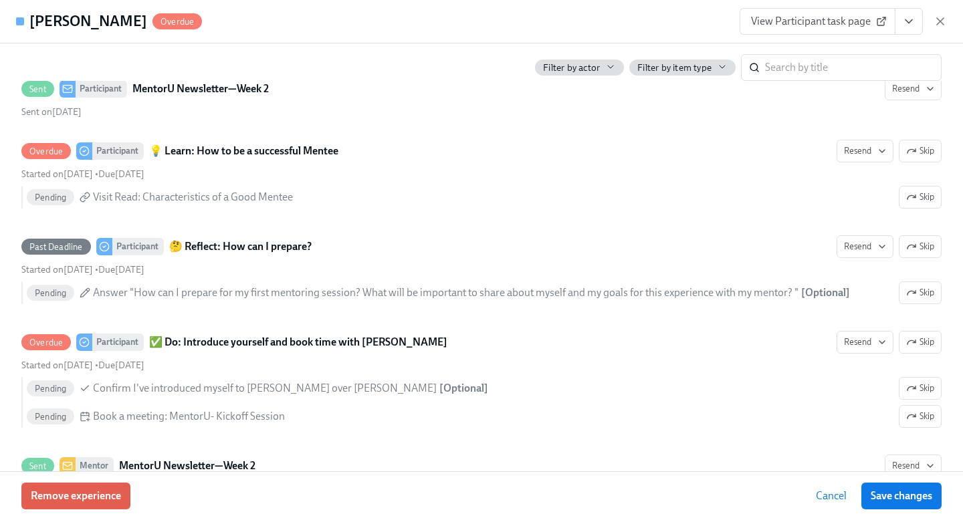
click at [836, 495] on span "Cancel" at bounding box center [831, 495] width 31 height 13
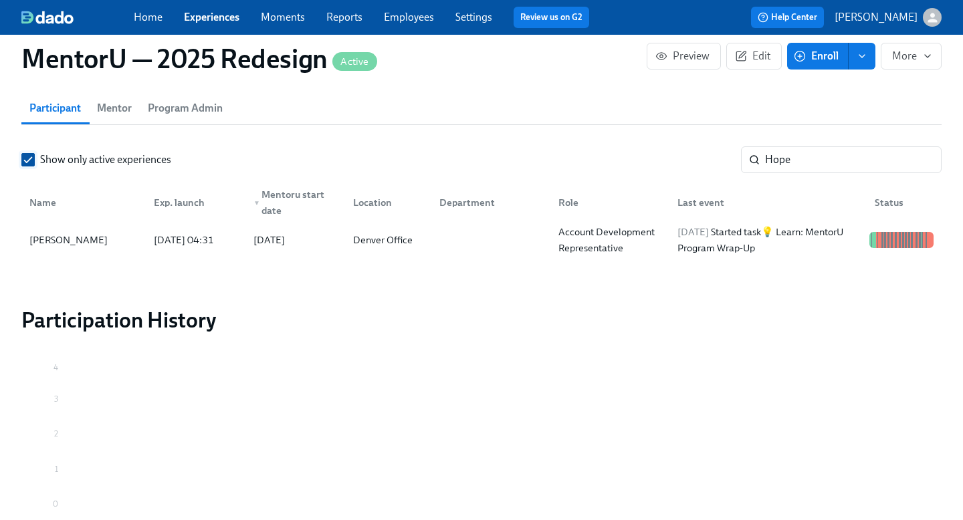
click at [28, 154] on input "Show only active experiences" at bounding box center [28, 160] width 12 height 12
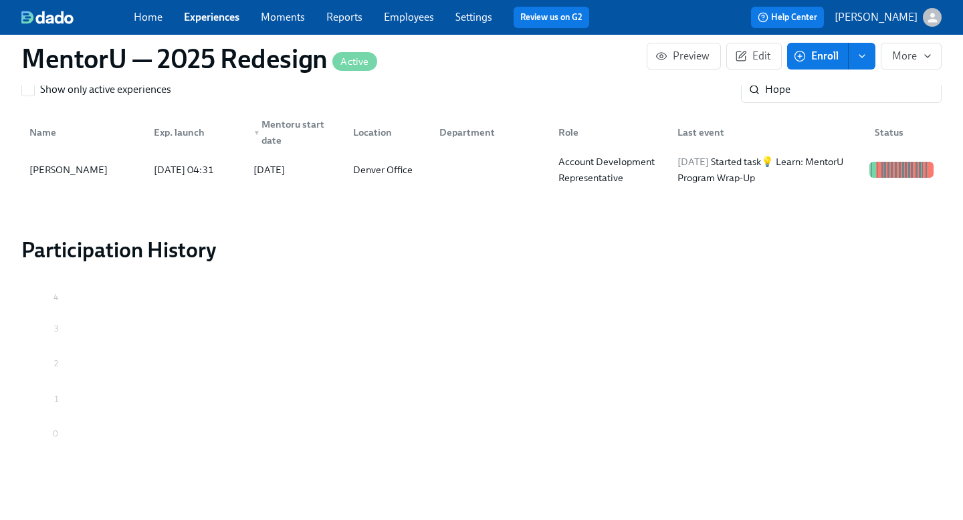
scroll to position [1147, 0]
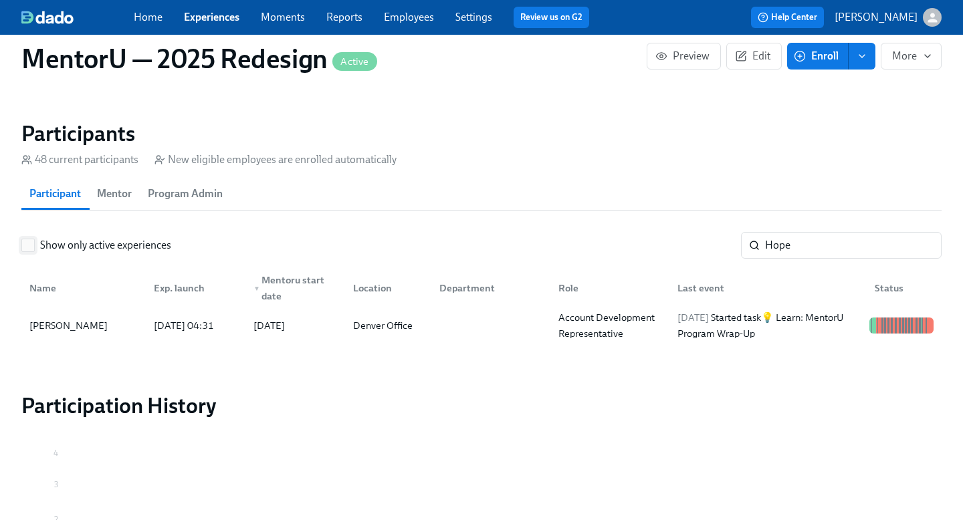
click at [25, 239] on input "Show only active experiences" at bounding box center [28, 245] width 12 height 12
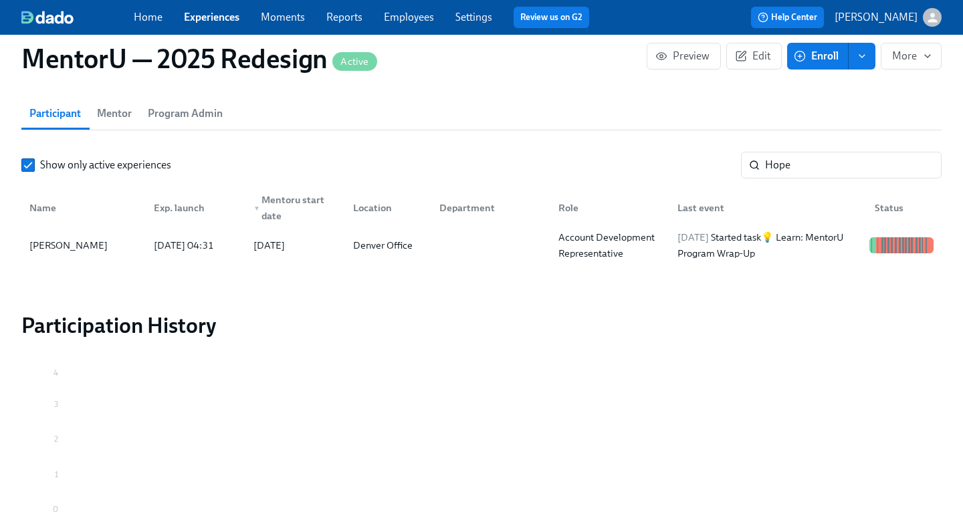
scroll to position [1307, 0]
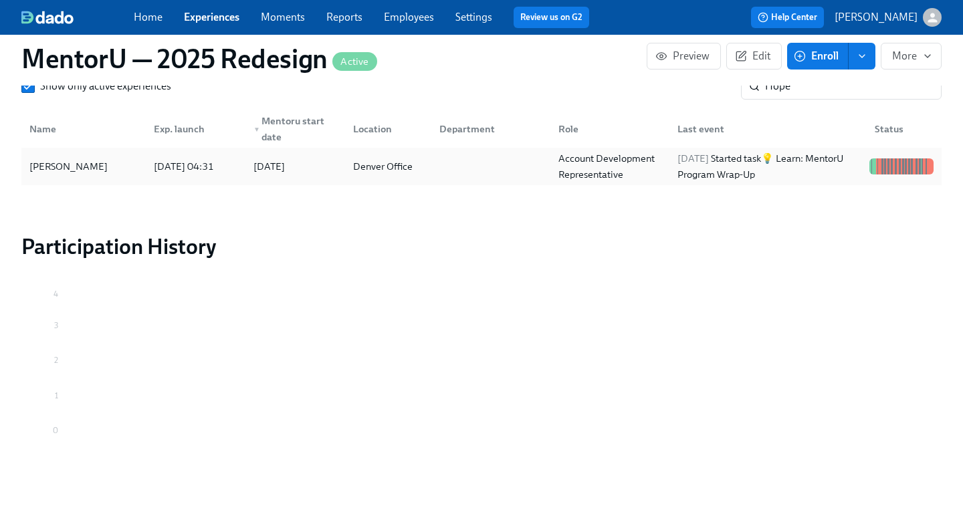
click at [933, 159] on div at bounding box center [933, 166] width 1 height 16
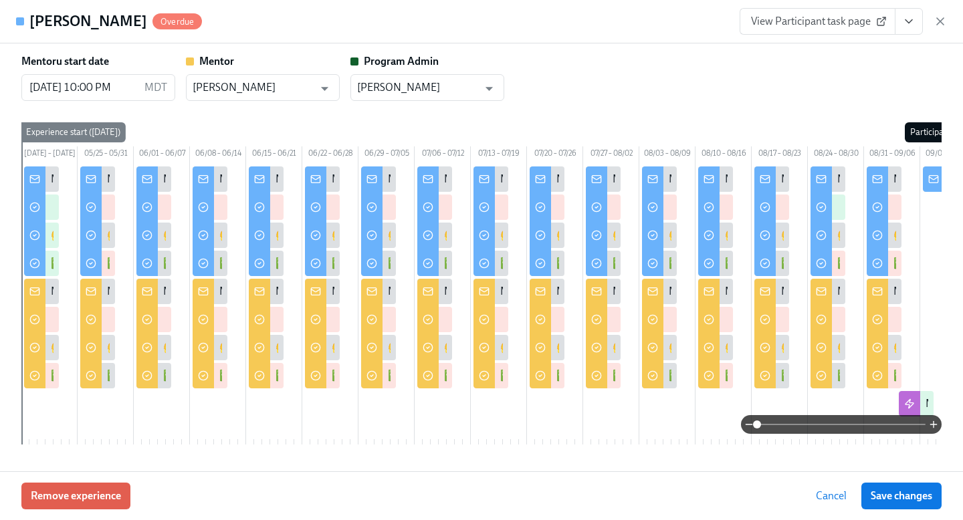
scroll to position [0, 145]
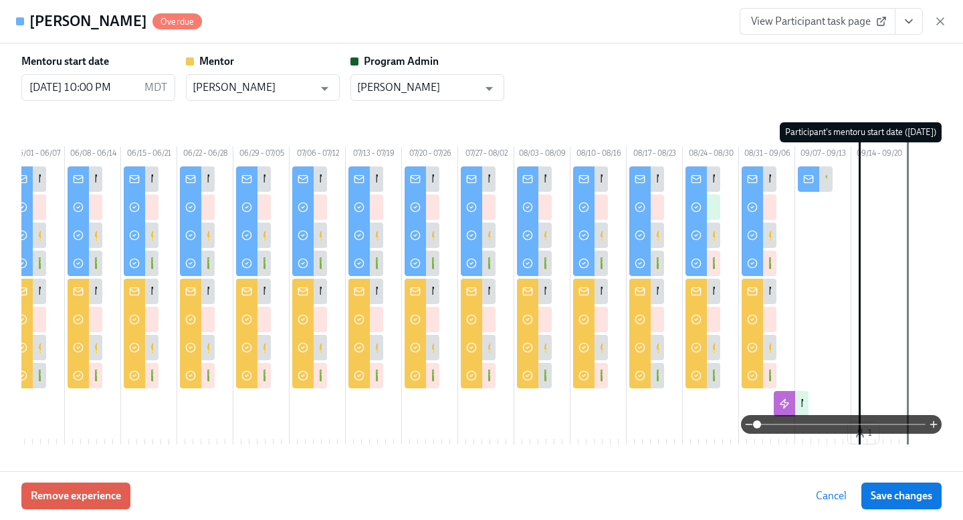
click at [826, 490] on span "Cancel" at bounding box center [831, 495] width 31 height 13
